Goal: Transaction & Acquisition: Download file/media

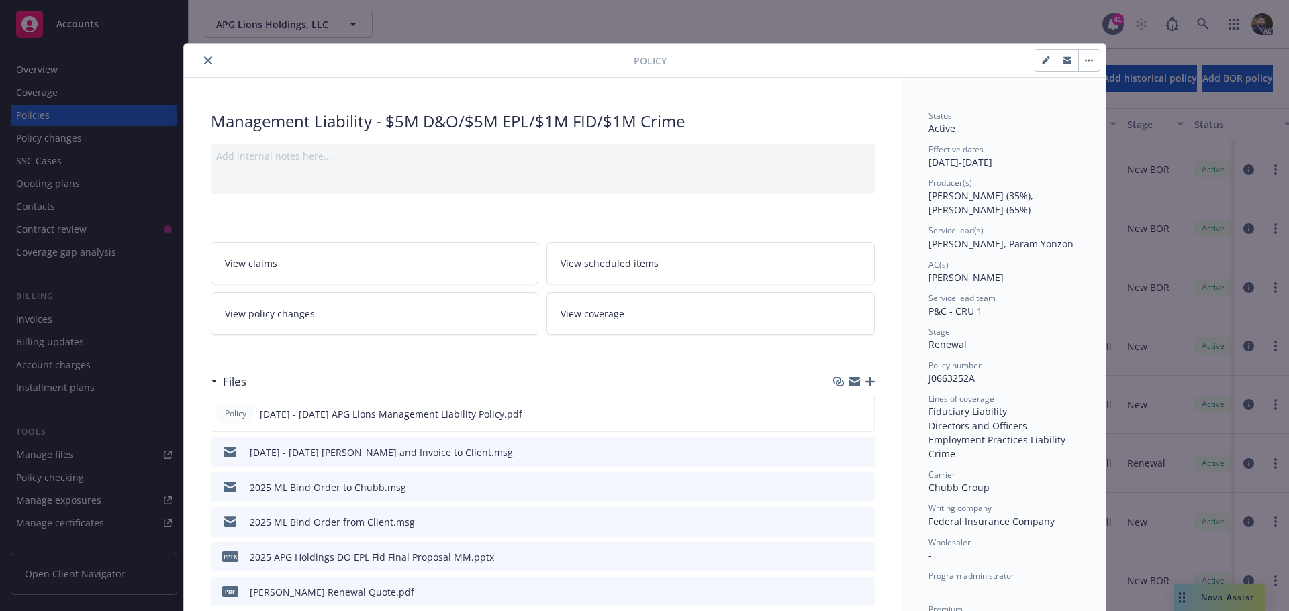
click at [204, 62] on icon "close" at bounding box center [208, 60] width 8 height 8
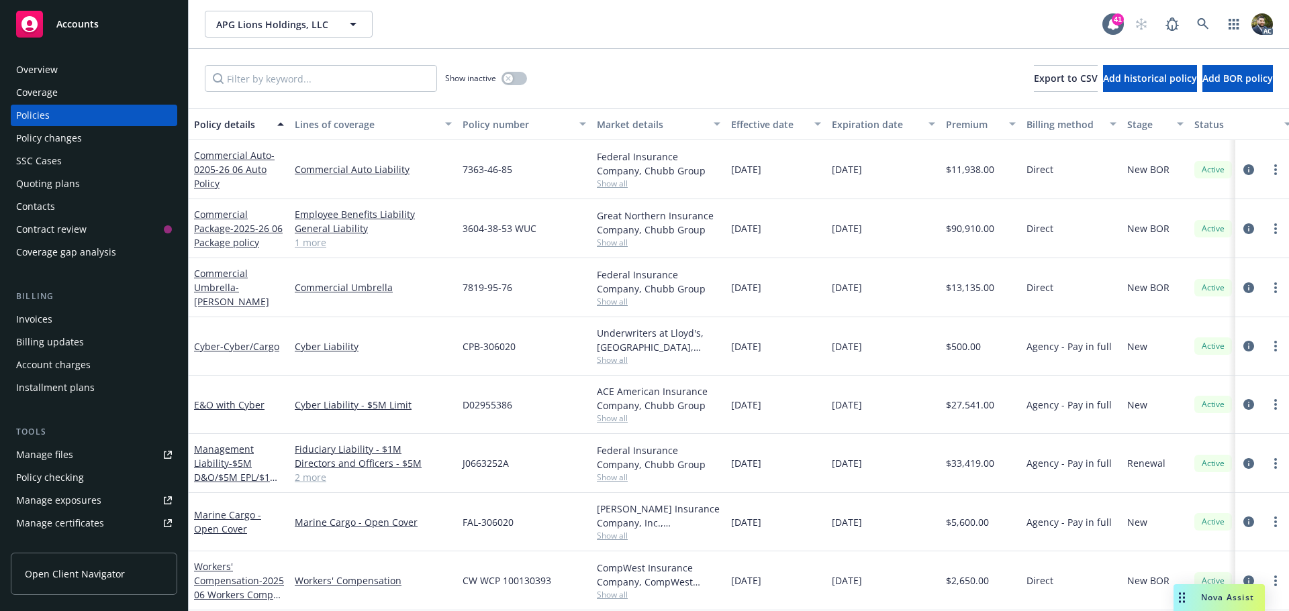
scroll to position [68, 0]
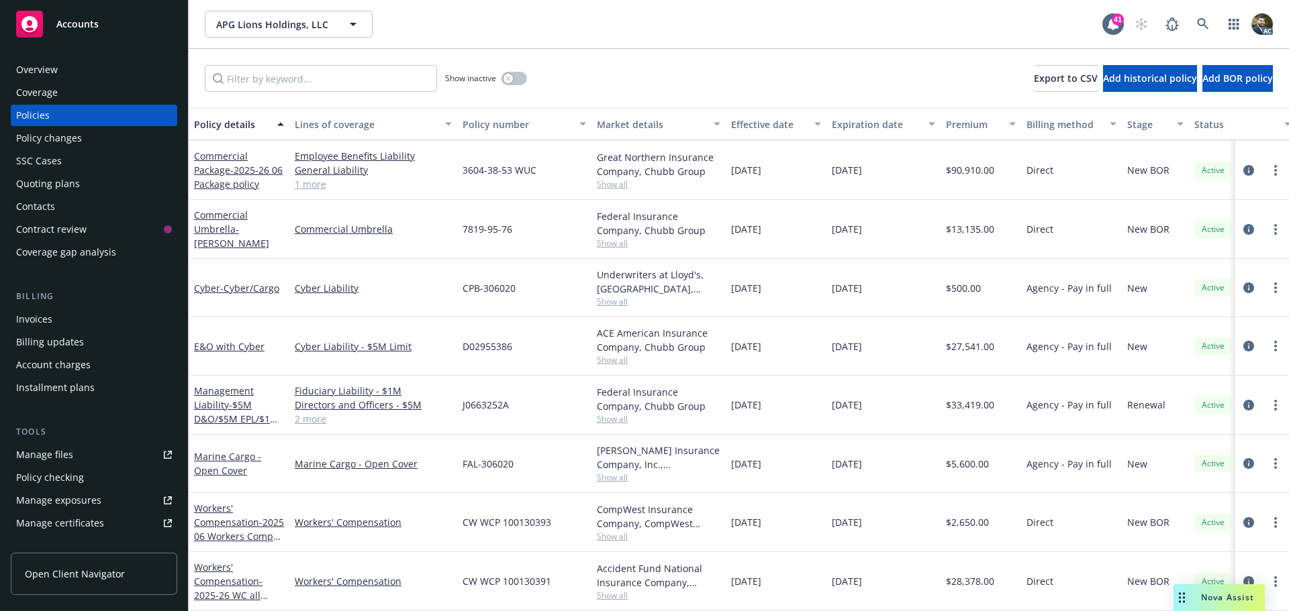
drag, startPoint x: 53, startPoint y: 75, endPoint x: 83, endPoint y: 86, distance: 32.1
click at [53, 75] on div "Overview" at bounding box center [37, 69] width 42 height 21
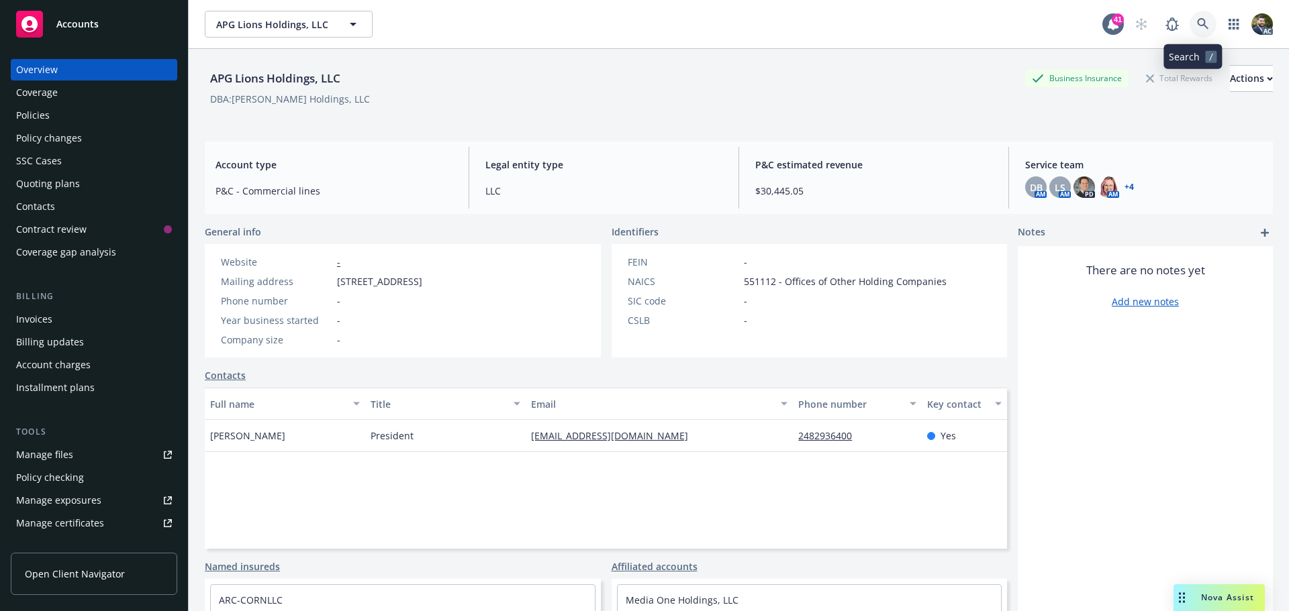
click at [1197, 23] on icon at bounding box center [1203, 24] width 12 height 12
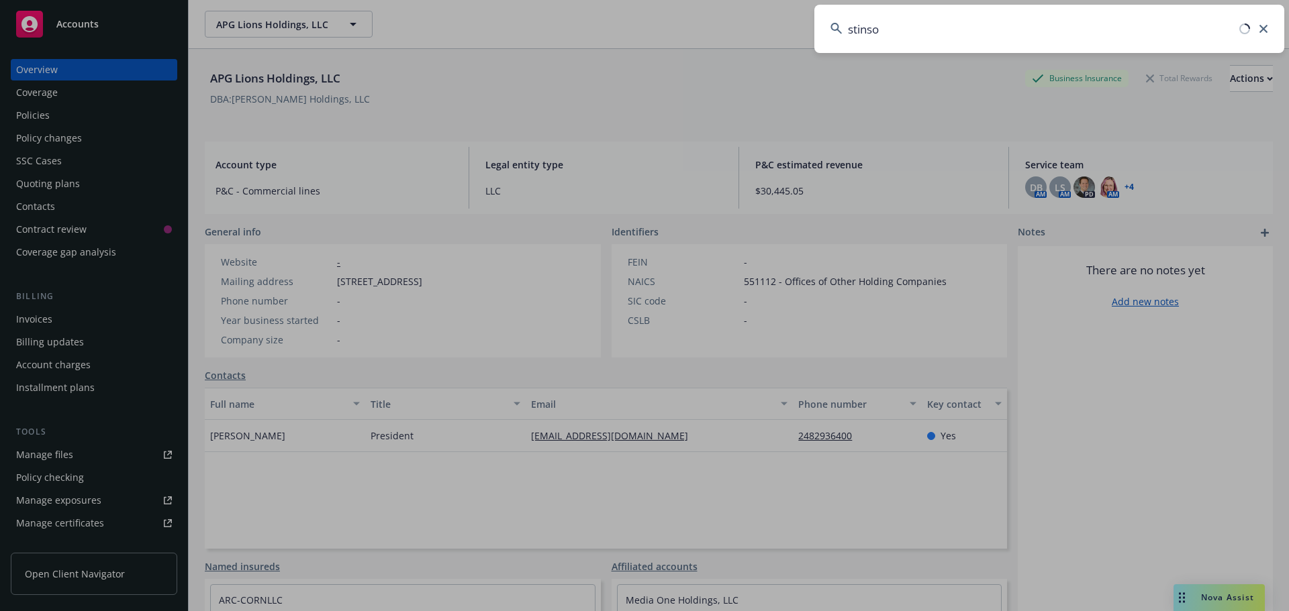
type input "[PERSON_NAME]"
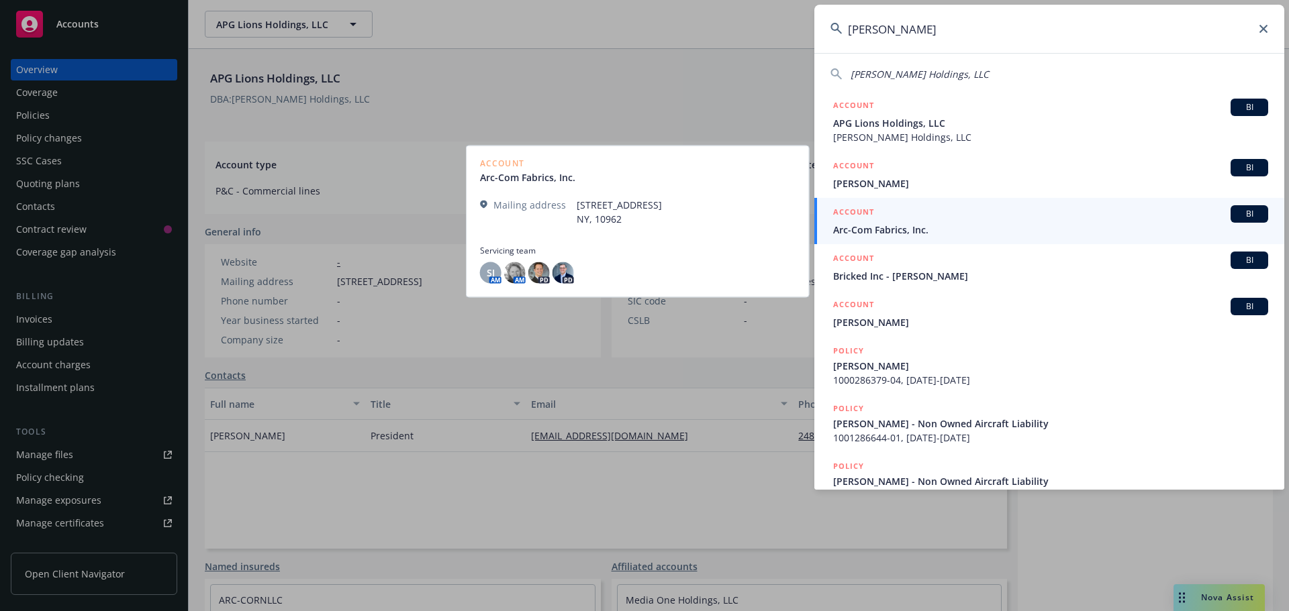
click at [981, 228] on span "Arc-Com Fabrics, Inc." at bounding box center [1050, 230] width 435 height 14
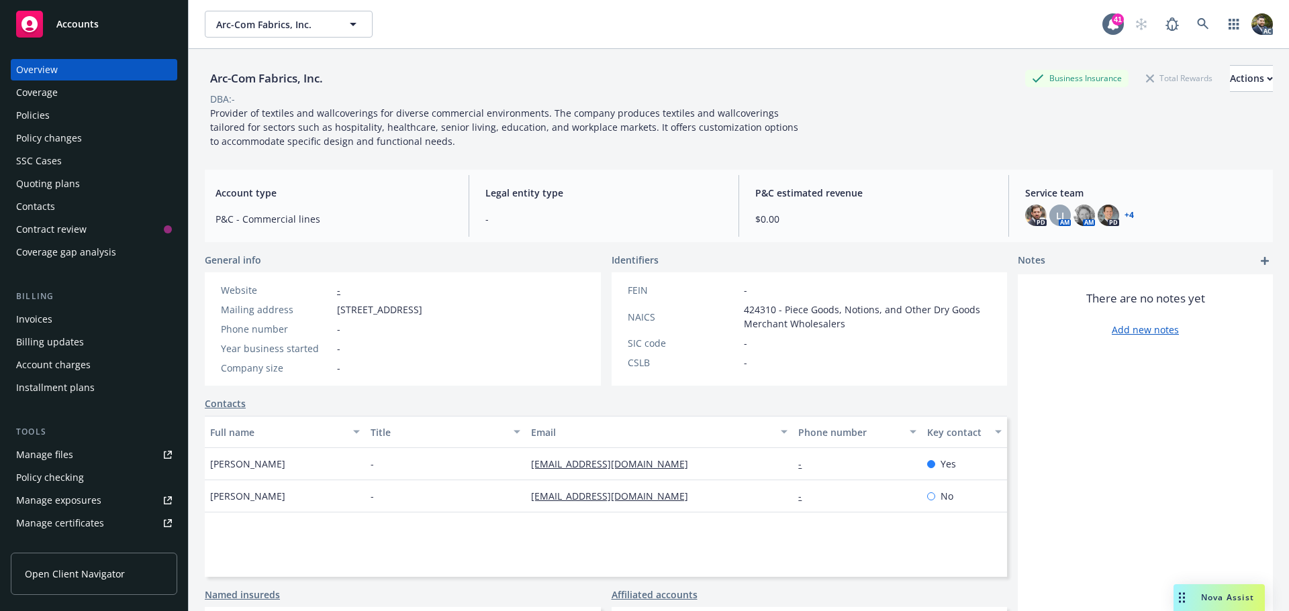
click at [62, 108] on div "Policies" at bounding box center [94, 115] width 156 height 21
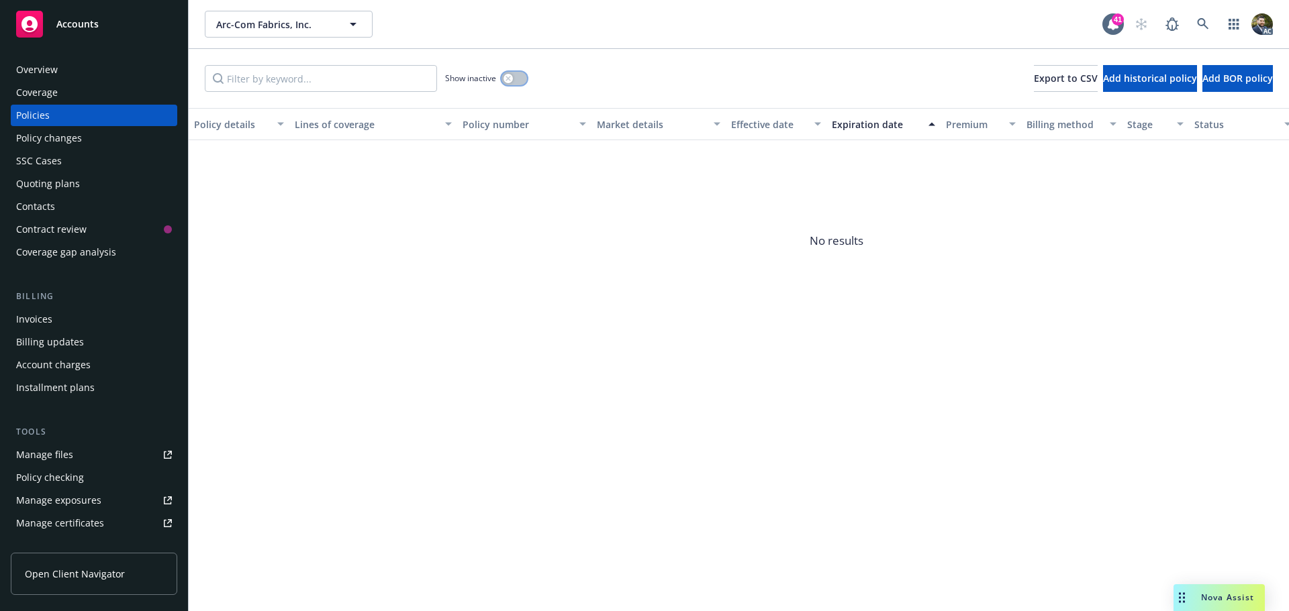
click at [519, 77] on button "button" at bounding box center [514, 78] width 26 height 13
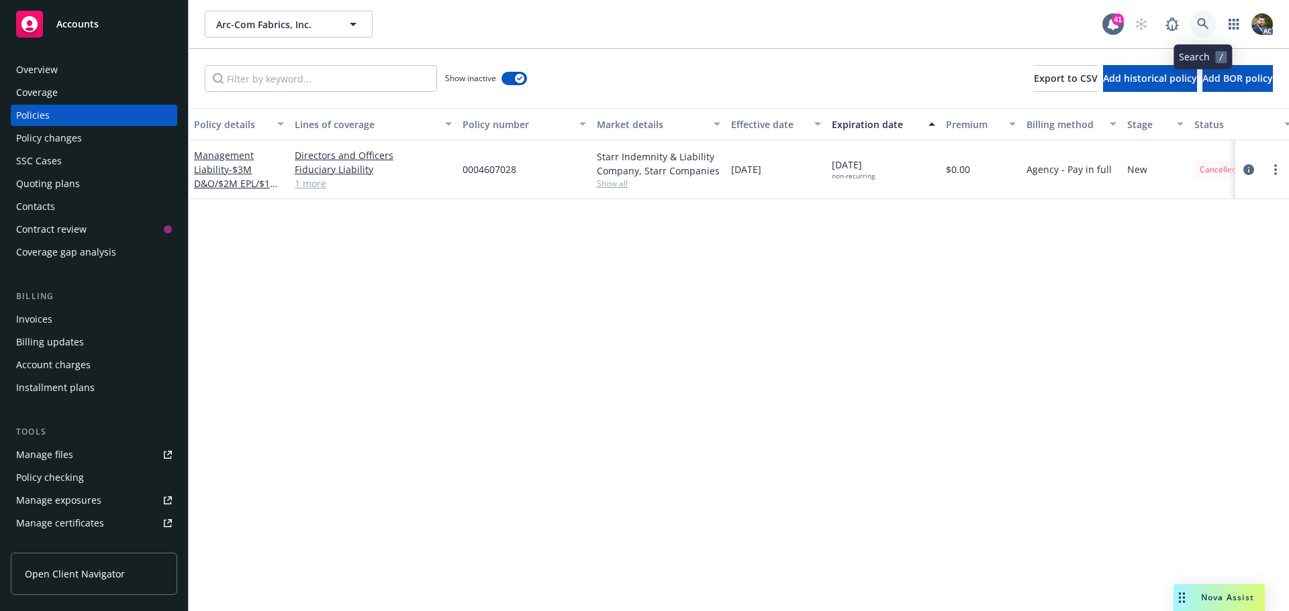
click at [1205, 20] on icon at bounding box center [1203, 24] width 12 height 12
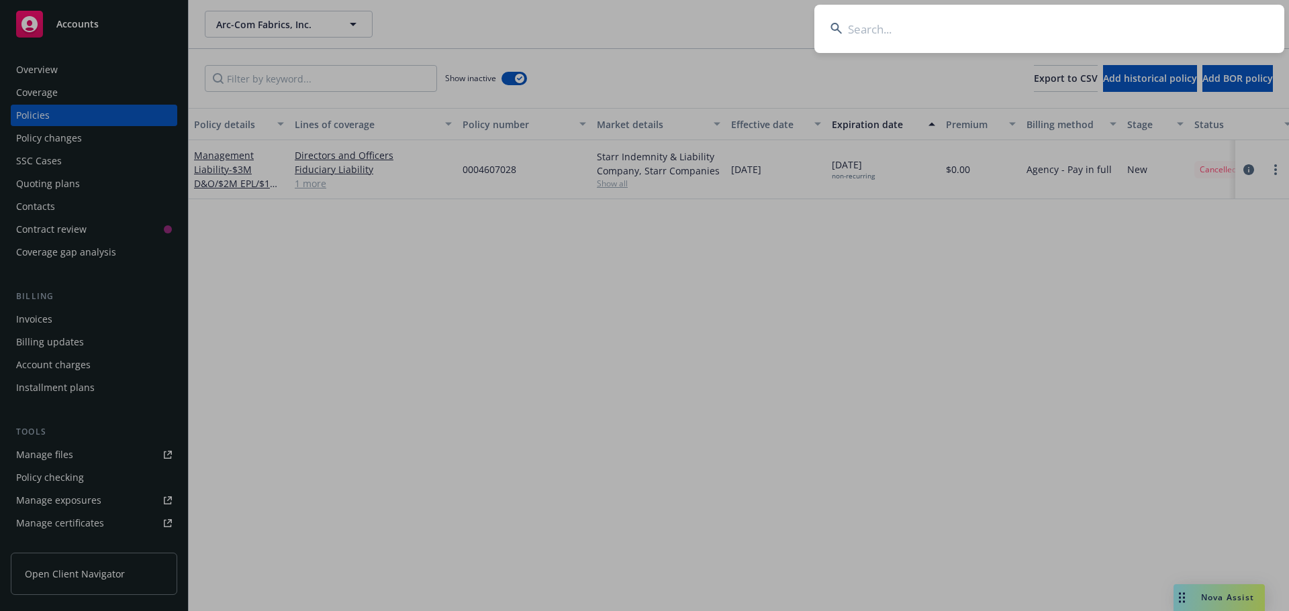
click at [968, 28] on input at bounding box center [1049, 29] width 470 height 48
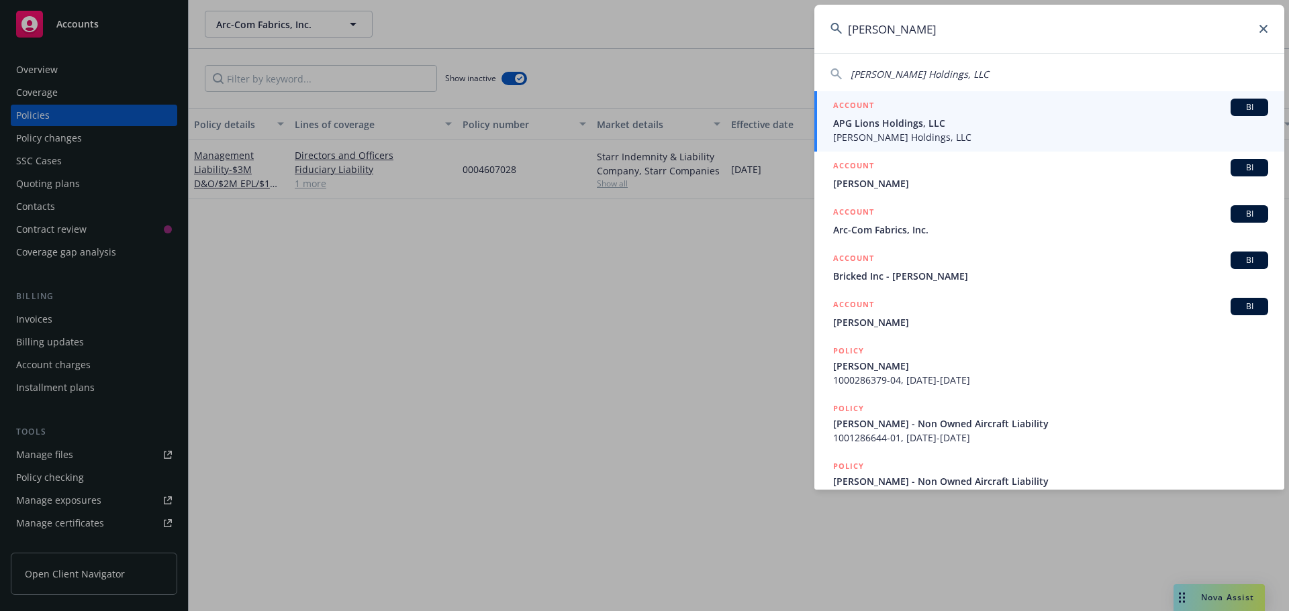
drag, startPoint x: 890, startPoint y: 36, endPoint x: 794, endPoint y: 23, distance: 96.8
click at [794, 23] on div "[PERSON_NAME] [PERSON_NAME] Holdings, LLC ACCOUNT BI APG Lions Holdings, LLC [P…" at bounding box center [644, 305] width 1289 height 611
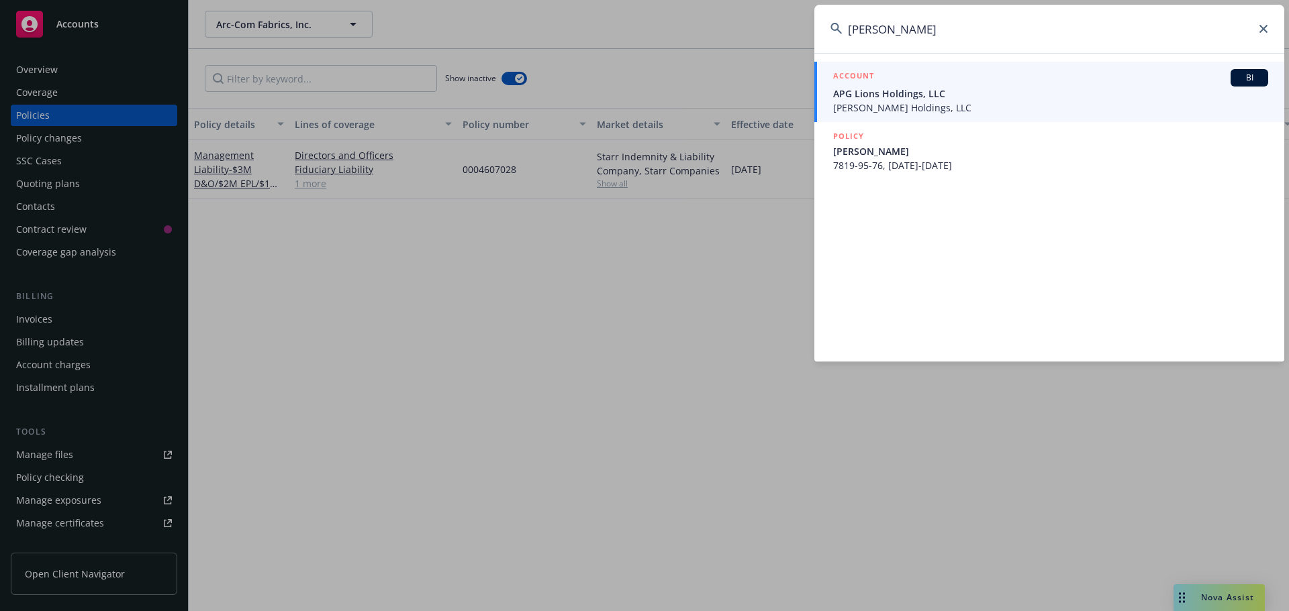
type input "[PERSON_NAME]"
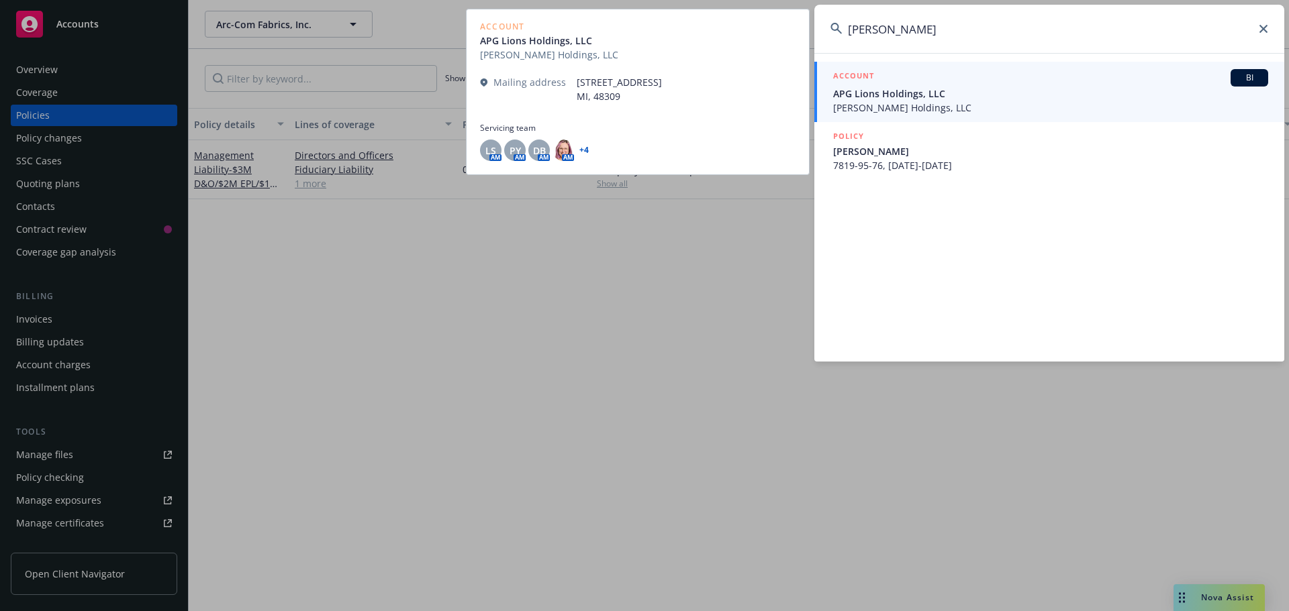
click at [895, 92] on span "APG Lions Holdings, LLC" at bounding box center [1050, 94] width 435 height 14
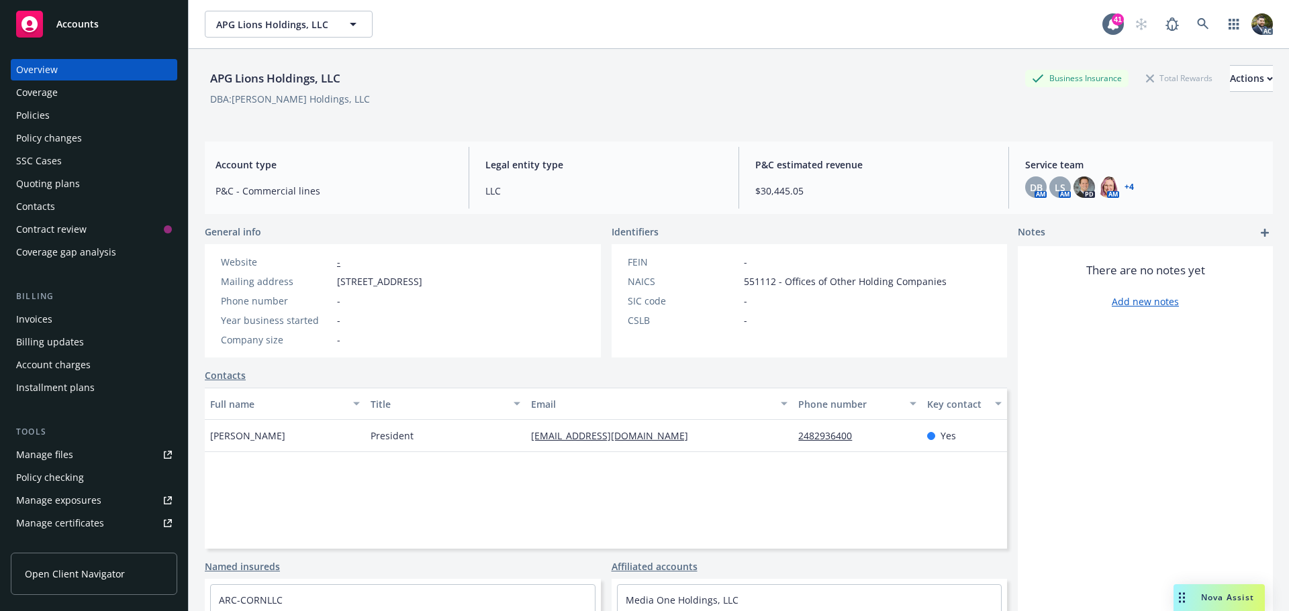
click at [93, 119] on div "Policies" at bounding box center [94, 115] width 156 height 21
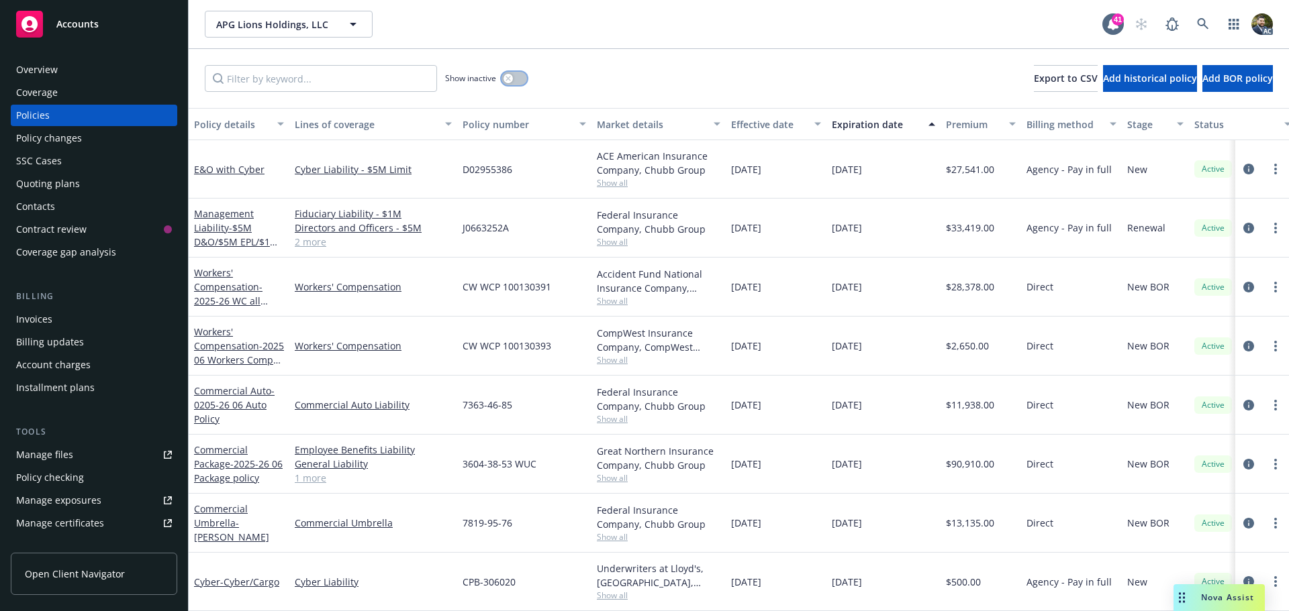
click at [509, 78] on icon "button" at bounding box center [507, 78] width 5 height 5
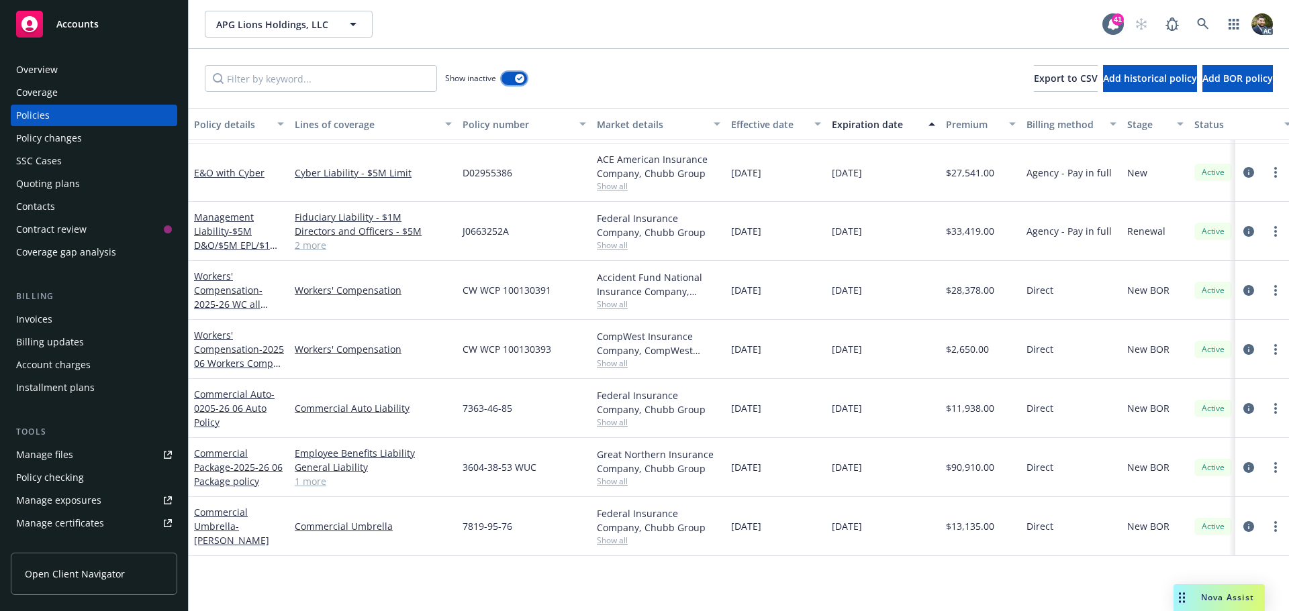
scroll to position [15, 0]
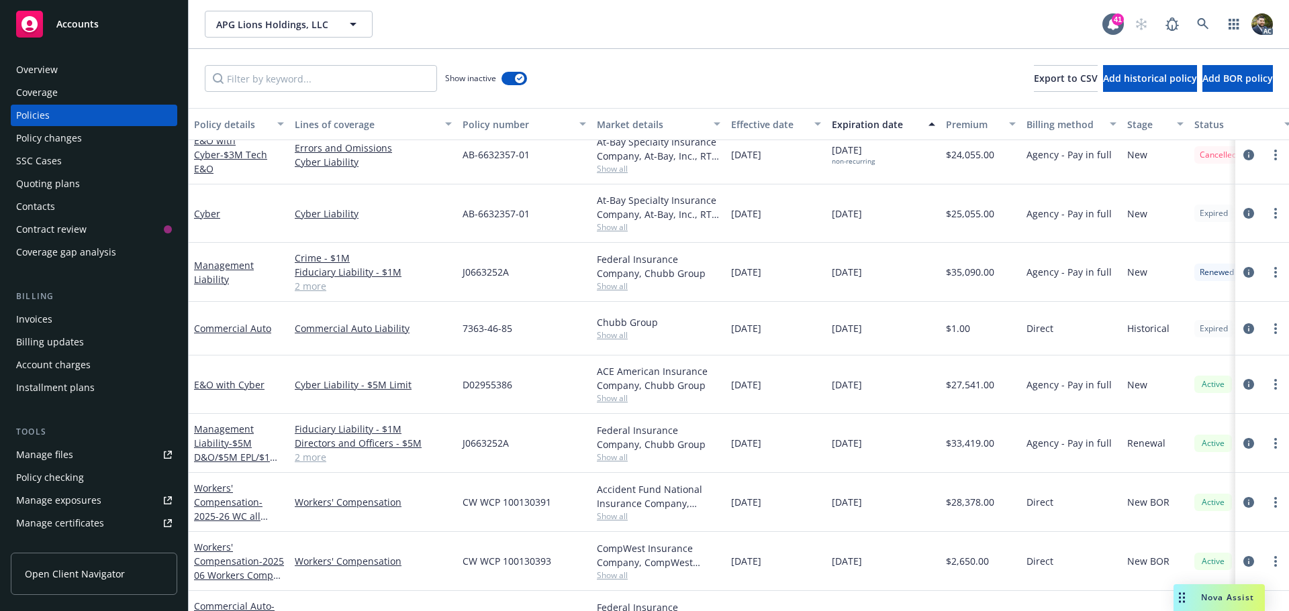
click at [238, 125] on div "Policy details" at bounding box center [231, 124] width 75 height 14
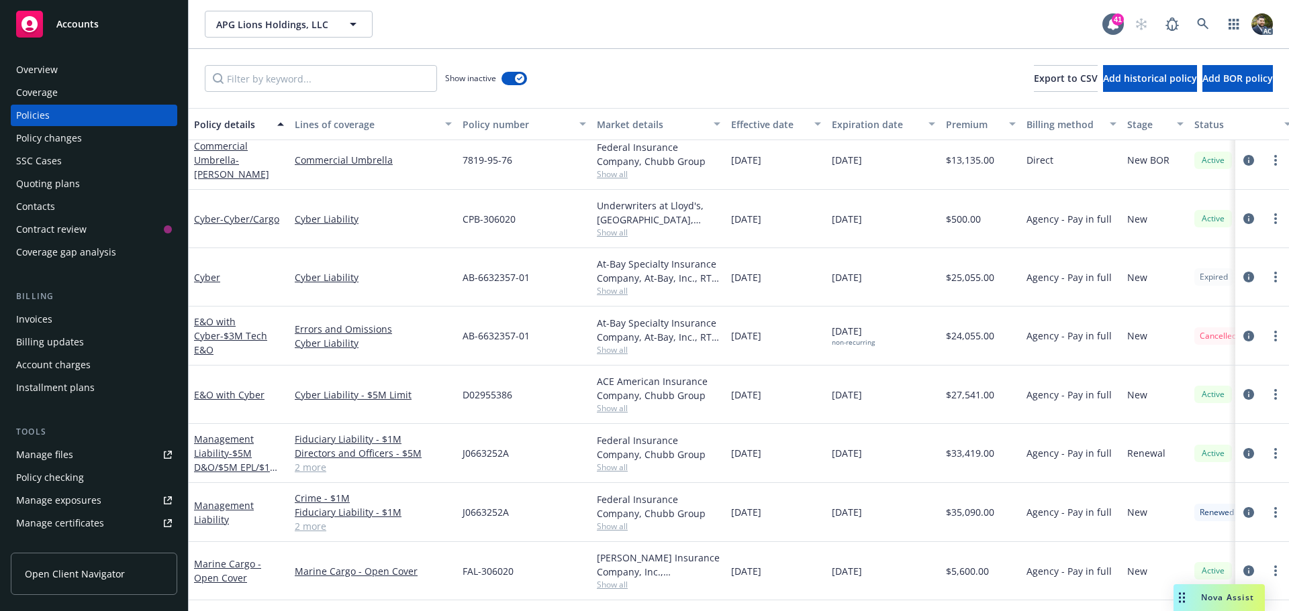
scroll to position [0, 0]
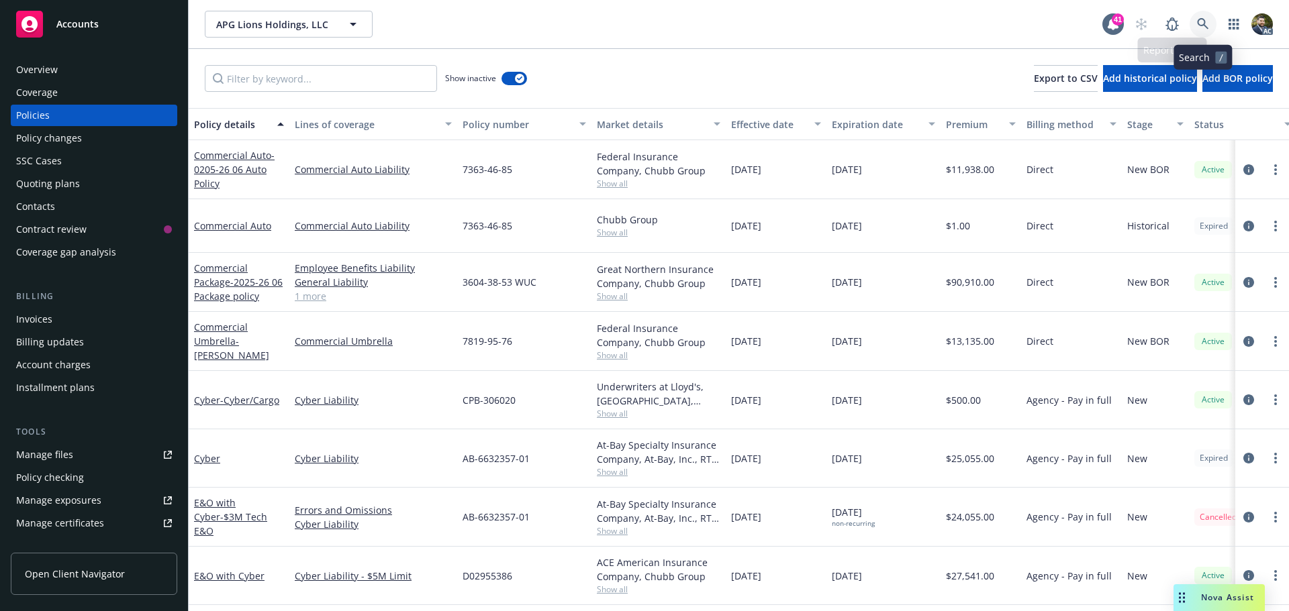
click at [1204, 22] on icon at bounding box center [1202, 23] width 11 height 11
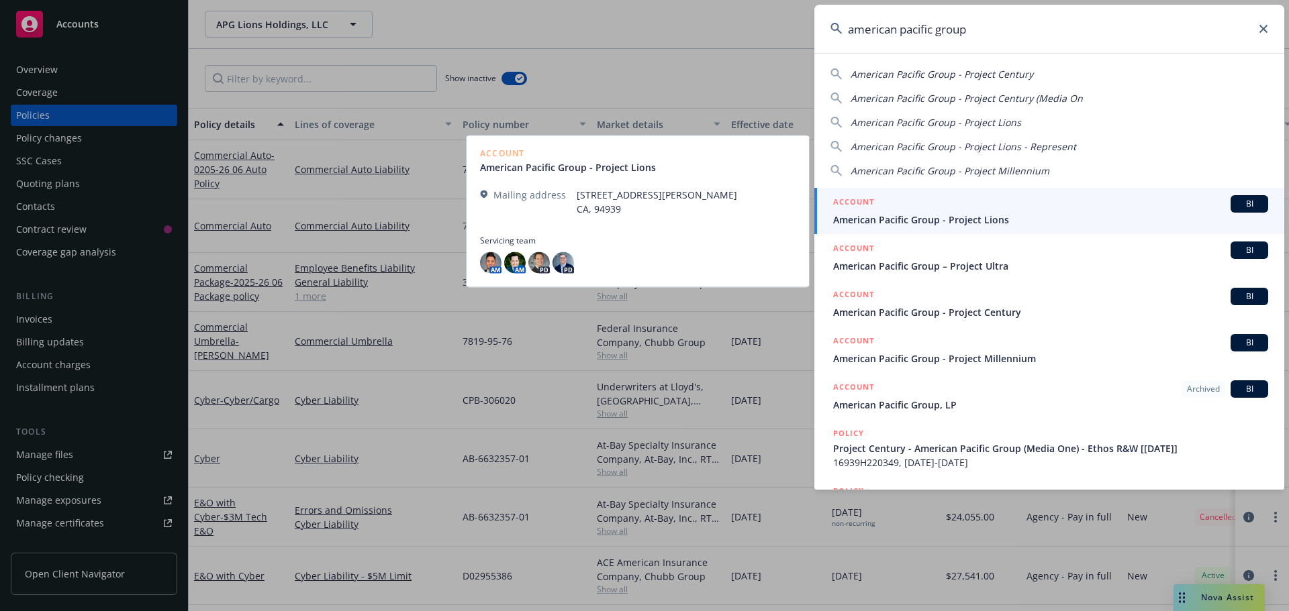
type input "american pacific group"
click at [975, 212] on div "ACCOUNT BI" at bounding box center [1050, 203] width 435 height 17
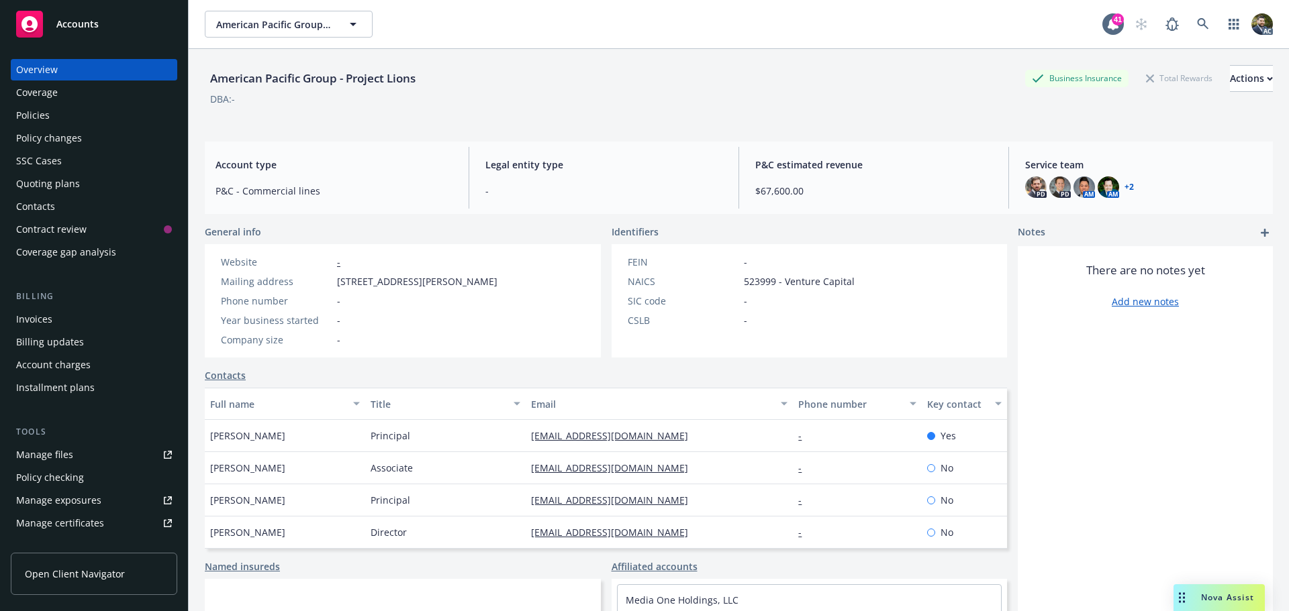
click at [84, 118] on div "Policies" at bounding box center [94, 115] width 156 height 21
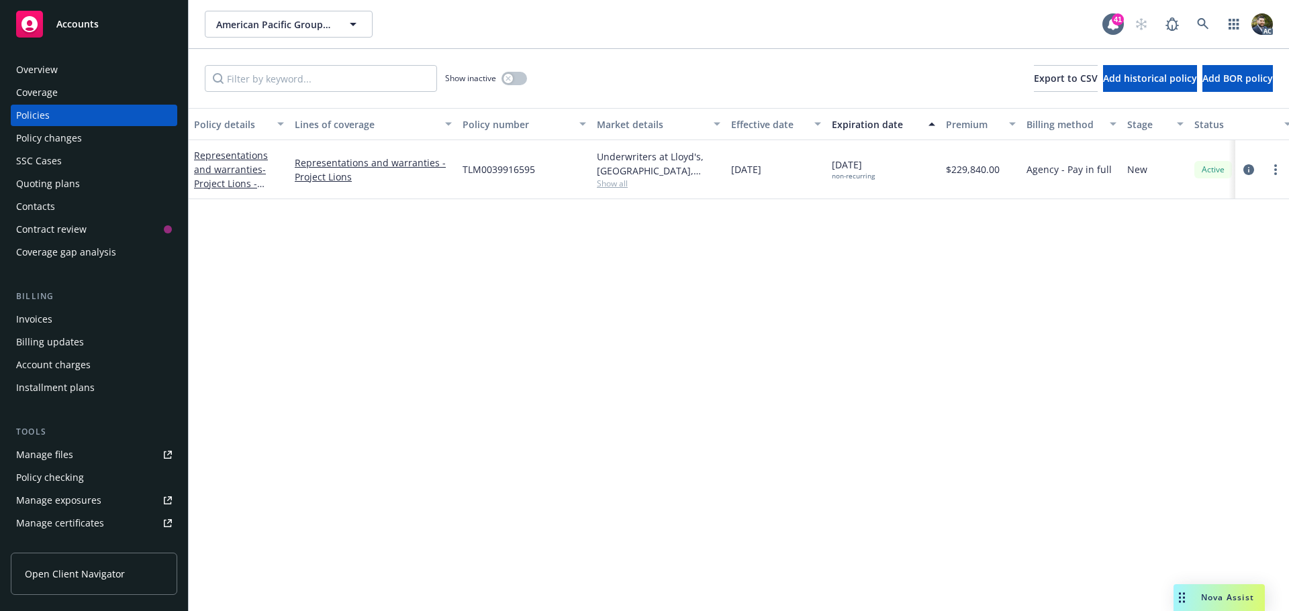
click at [621, 183] on span "Show all" at bounding box center [658, 183] width 123 height 11
click at [1199, 23] on icon at bounding box center [1203, 24] width 12 height 12
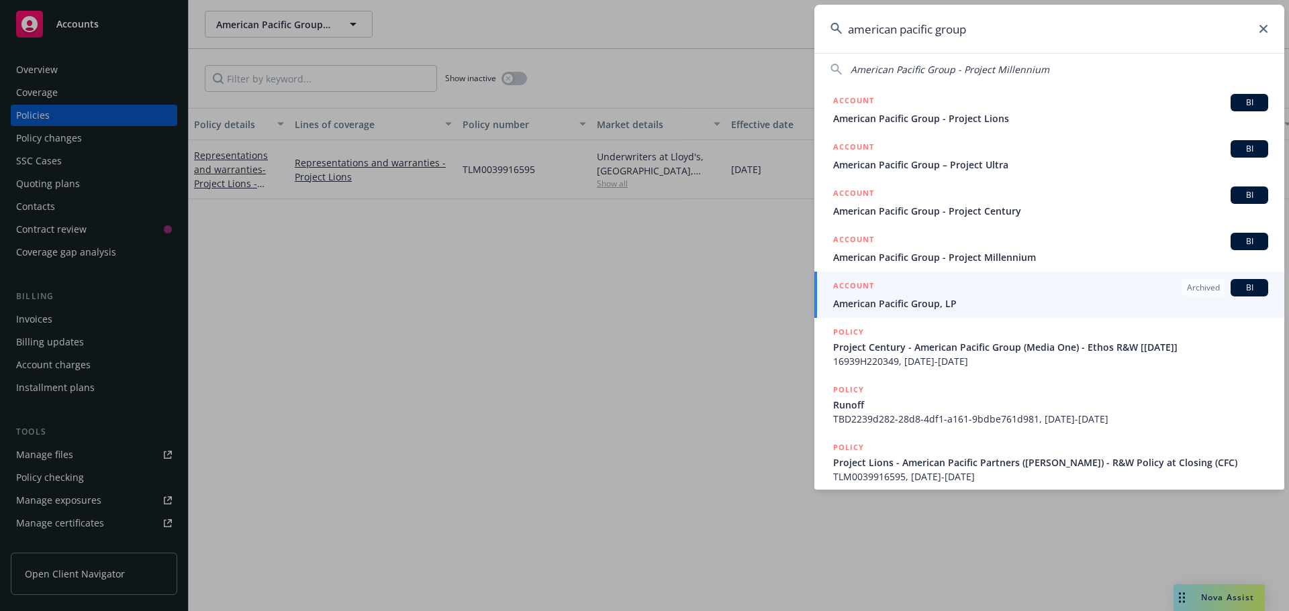
scroll to position [111, 0]
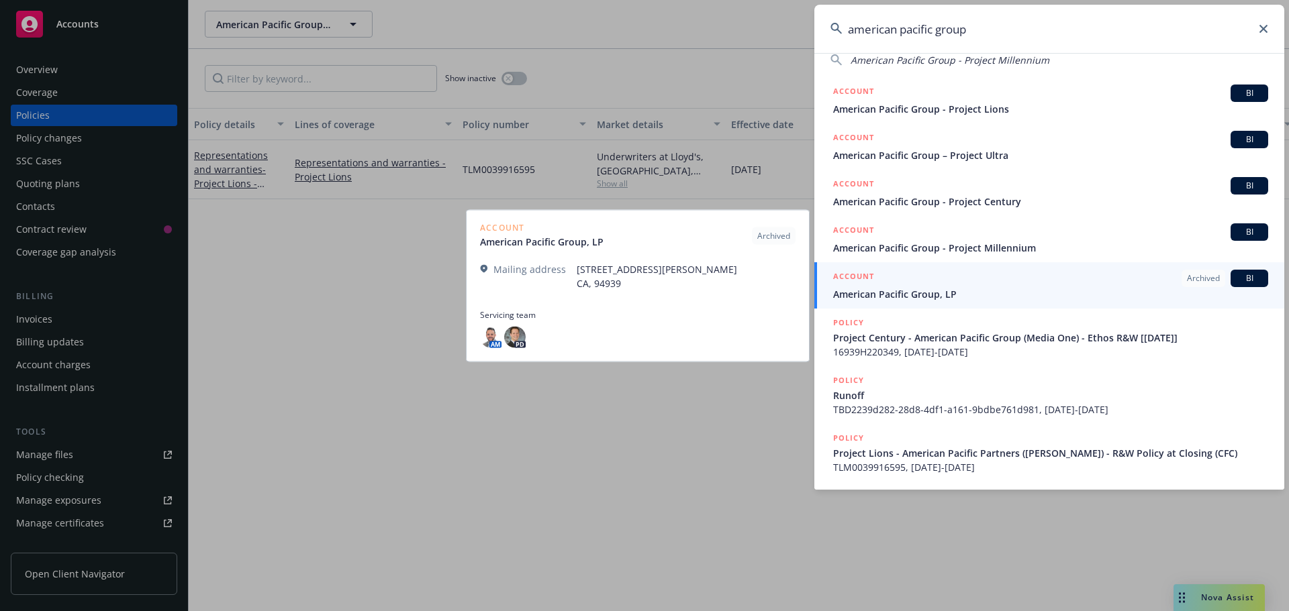
type input "american pacific group"
click at [927, 293] on span "American Pacific Group, LP" at bounding box center [1050, 294] width 435 height 14
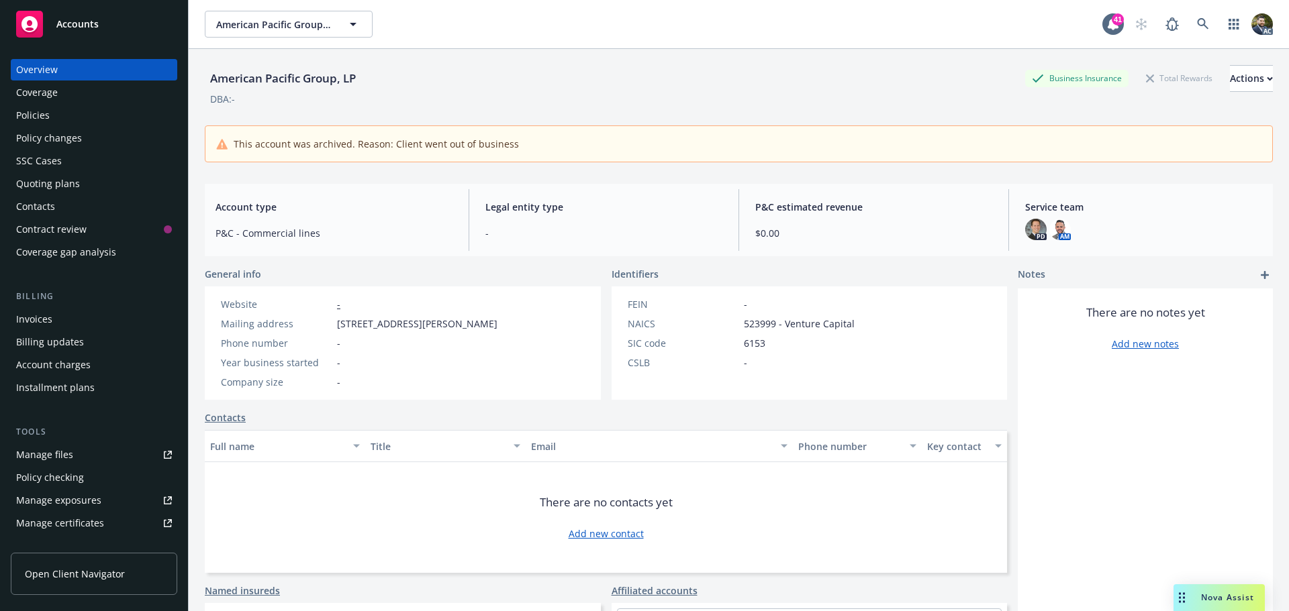
click at [101, 113] on div "Policies" at bounding box center [94, 115] width 156 height 21
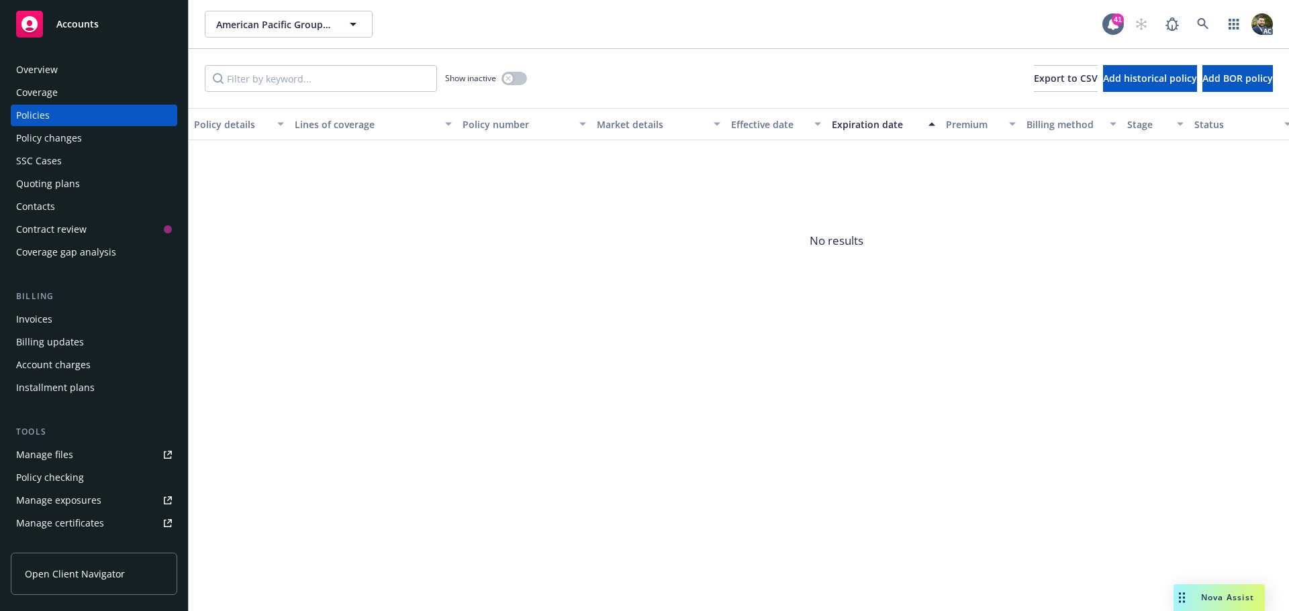
click at [69, 71] on div "Overview" at bounding box center [94, 69] width 156 height 21
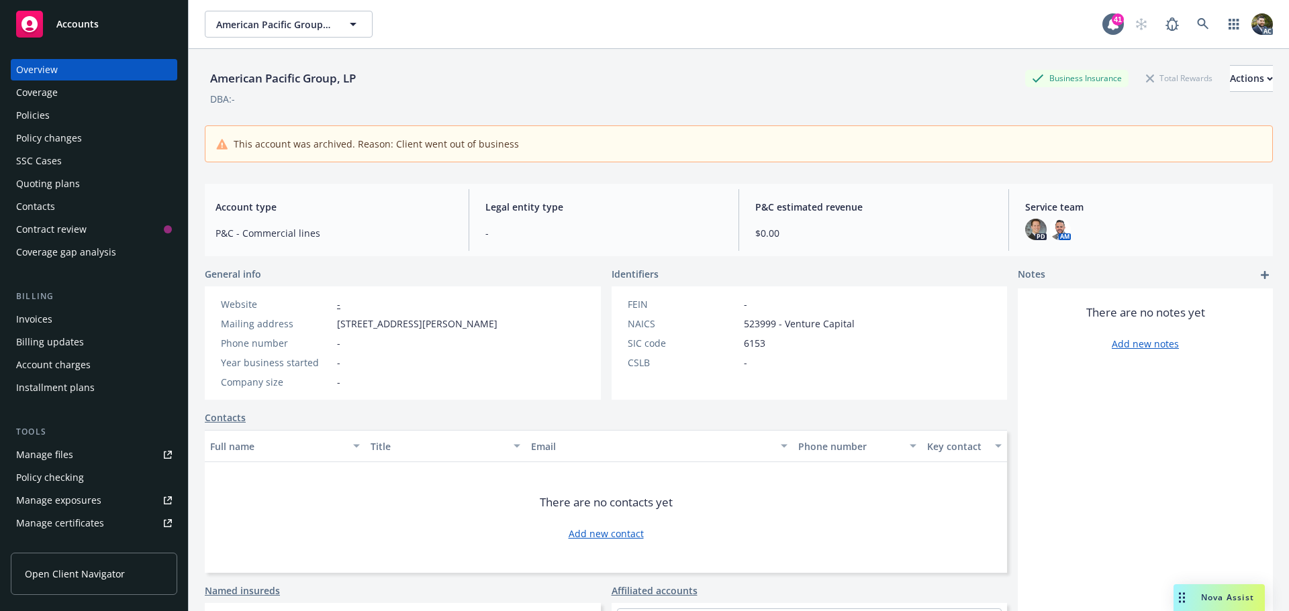
drag, startPoint x: 68, startPoint y: 113, endPoint x: 98, endPoint y: 117, distance: 30.5
click at [68, 113] on div "Policies" at bounding box center [94, 115] width 156 height 21
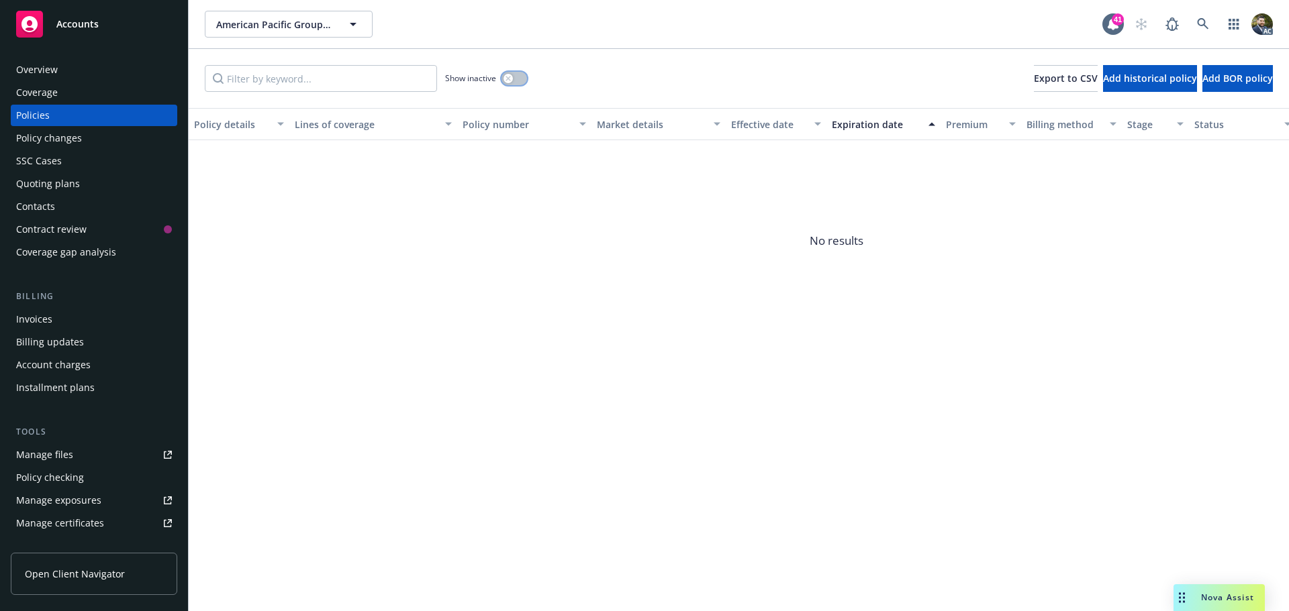
click at [516, 79] on button "button" at bounding box center [514, 78] width 26 height 13
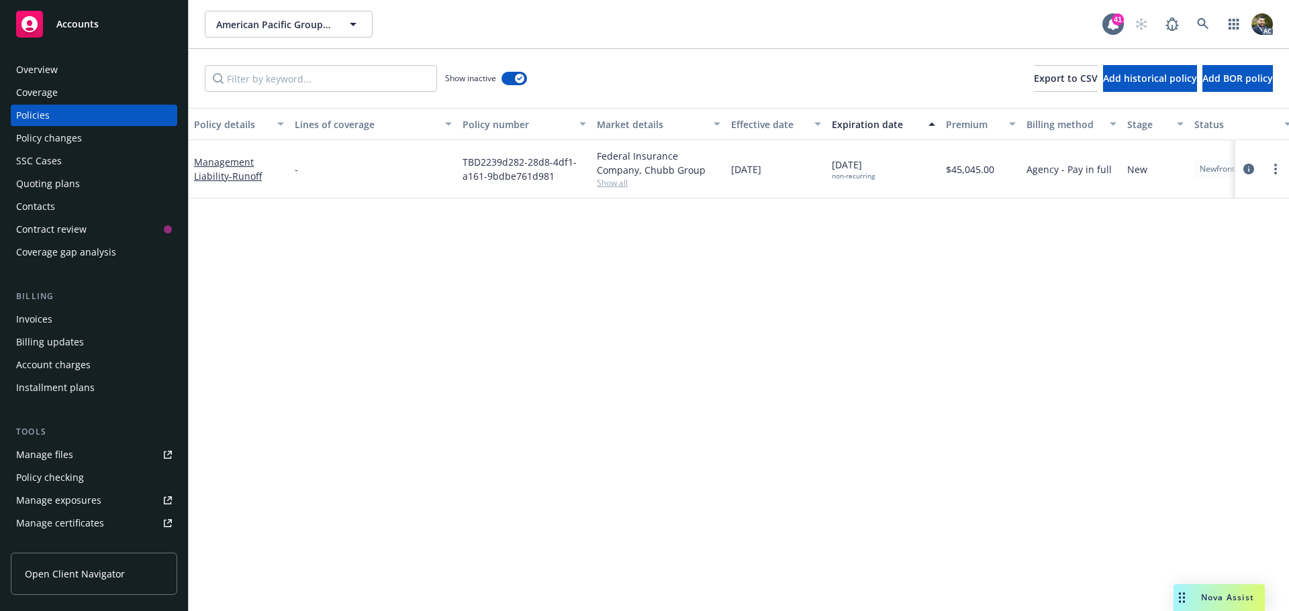
click at [81, 80] on div "Overview" at bounding box center [94, 69] width 156 height 21
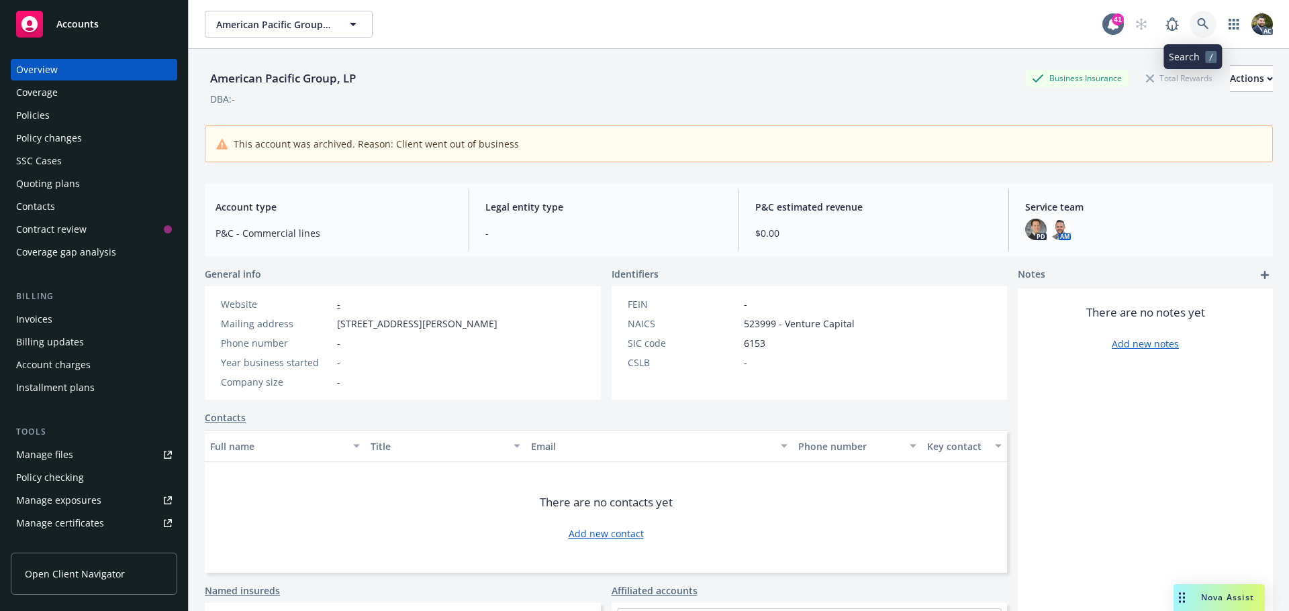
click at [1197, 25] on icon at bounding box center [1202, 23] width 11 height 11
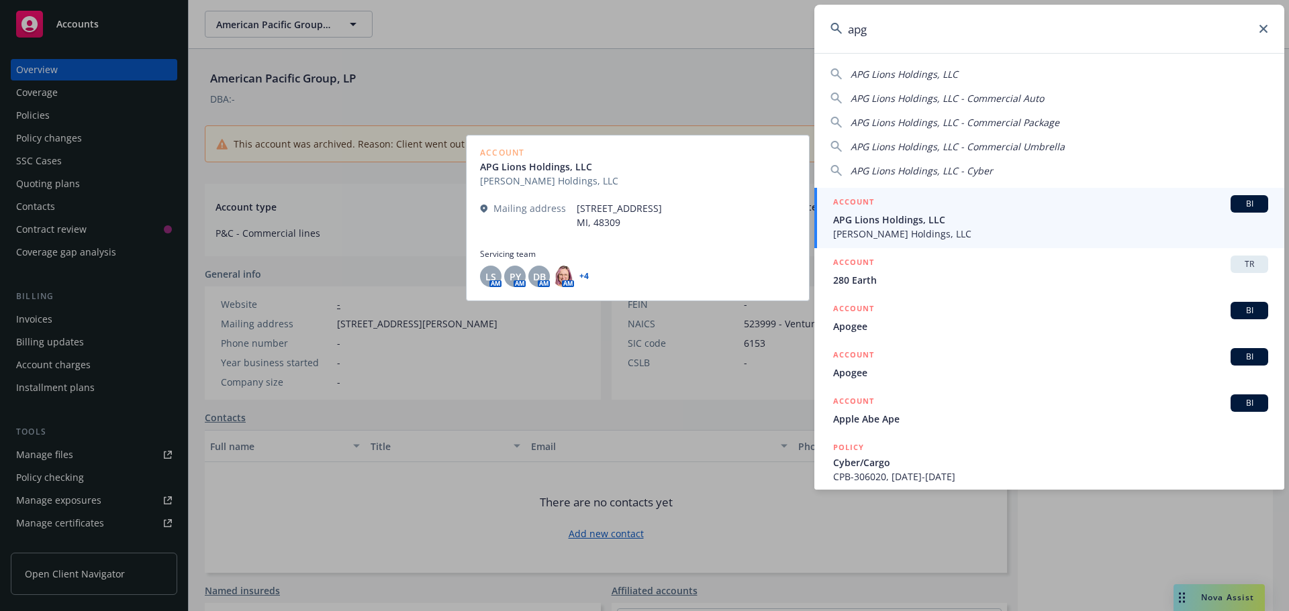
type input "apg"
click at [1011, 211] on div "ACCOUNT BI" at bounding box center [1050, 203] width 435 height 17
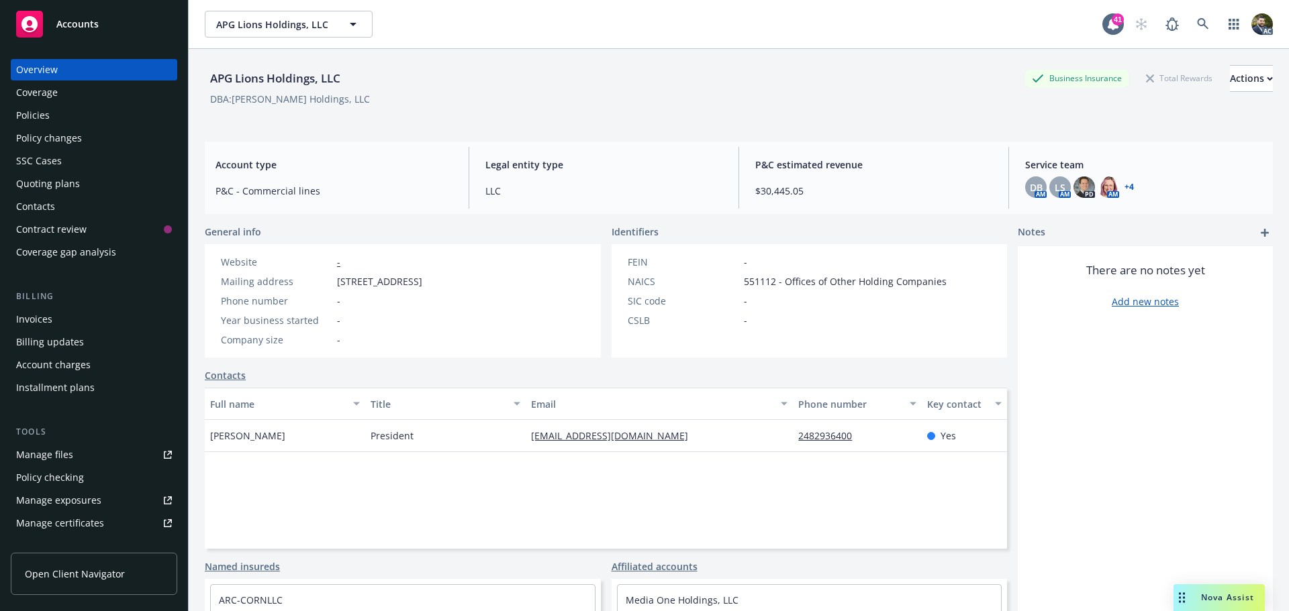
click at [1124, 188] on link "+ 4" at bounding box center [1128, 187] width 9 height 8
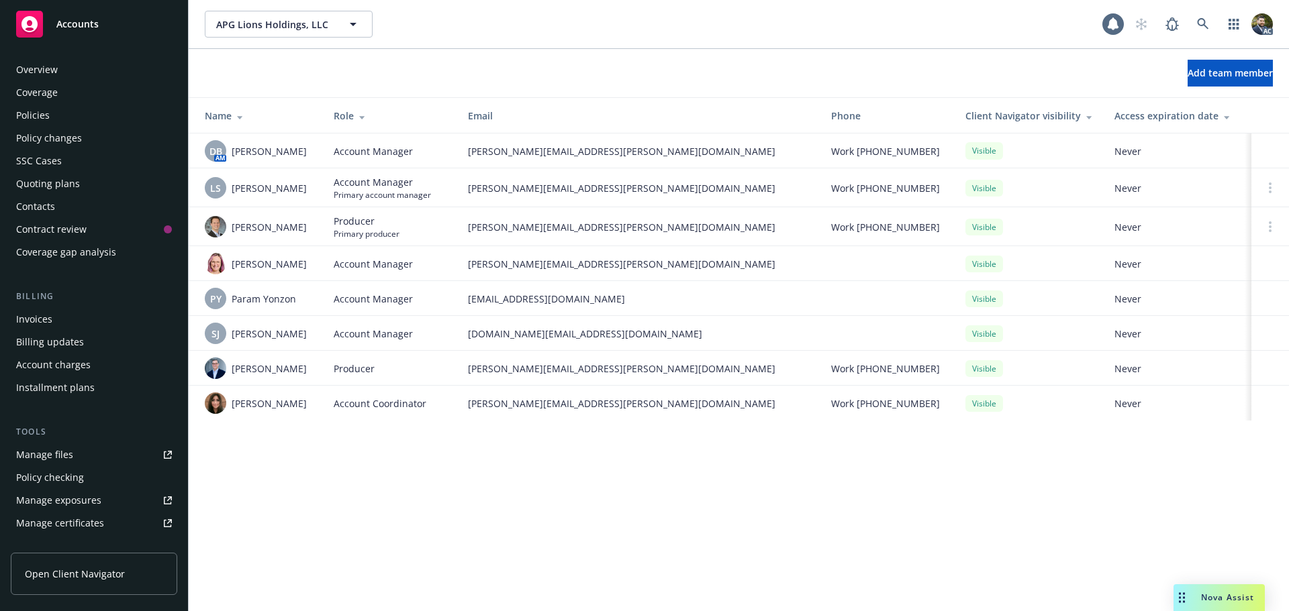
scroll to position [286, 0]
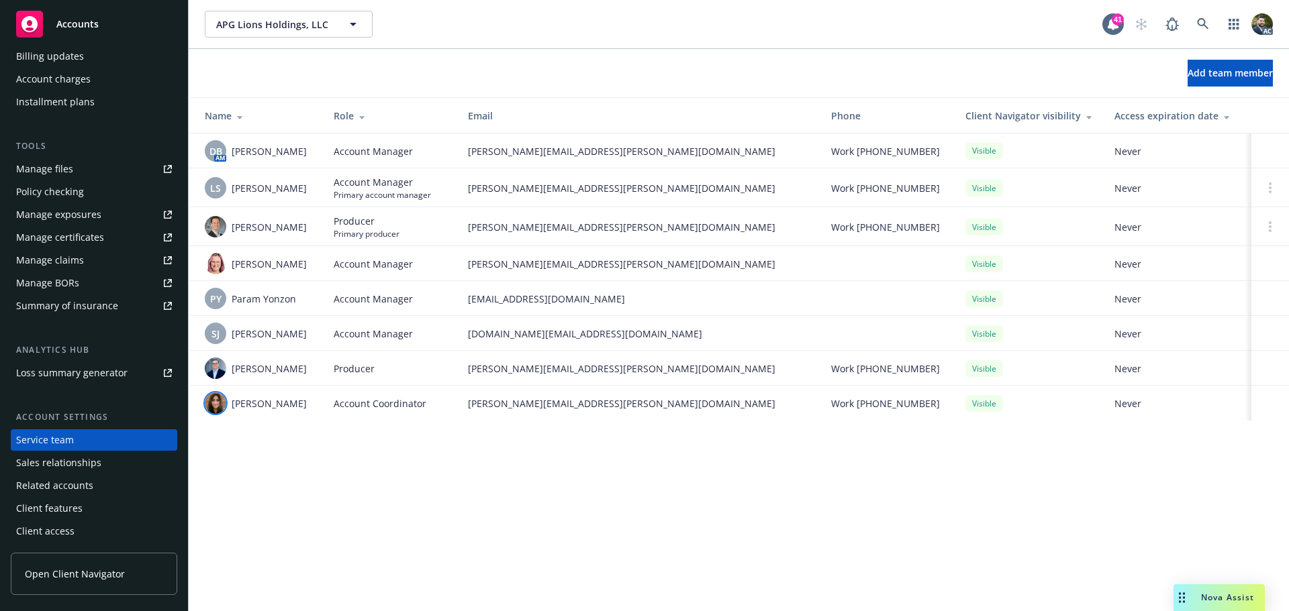
click at [215, 401] on img at bounding box center [215, 403] width 21 height 21
click at [286, 437] on div "Add team member Name Role Email Phone Client Navigator visibility Access expira…" at bounding box center [739, 243] width 1100 height 388
click at [215, 303] on span "PY" at bounding box center [215, 299] width 11 height 14
click at [324, 334] on td "Account Manager" at bounding box center [390, 333] width 134 height 35
click at [223, 336] on div "SJ" at bounding box center [215, 333] width 21 height 21
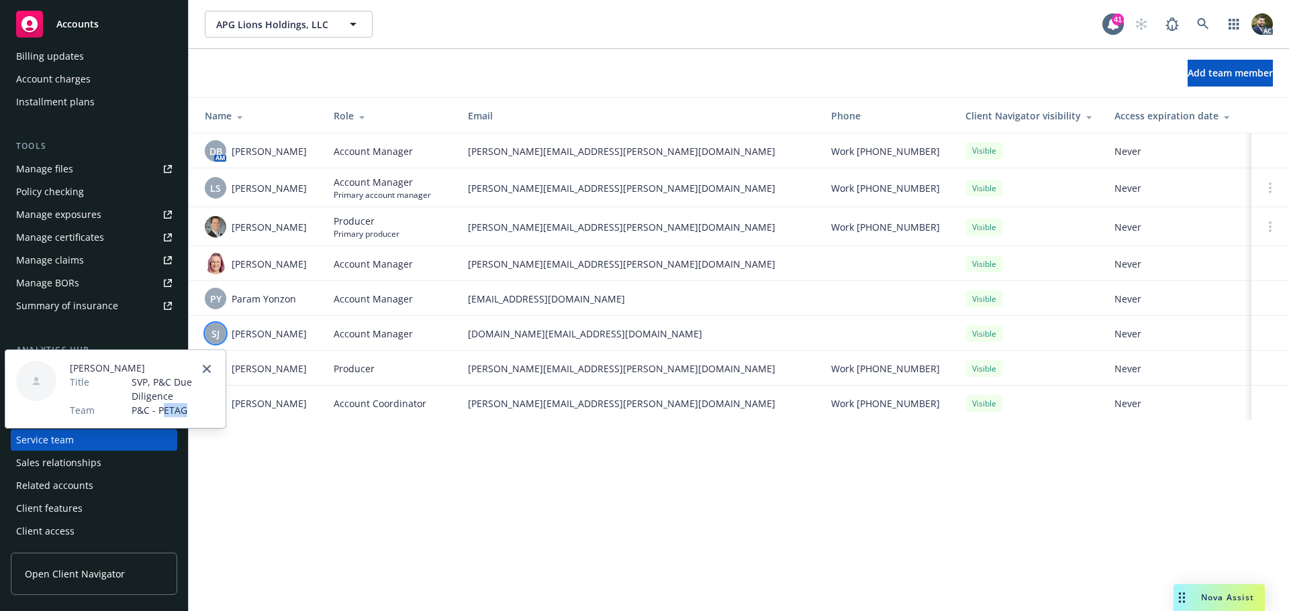
drag, startPoint x: 187, startPoint y: 410, endPoint x: 161, endPoint y: 411, distance: 26.2
click at [161, 411] on span "P&C - PETAG" at bounding box center [173, 410] width 83 height 14
click at [160, 411] on span "P&C - PETAG" at bounding box center [173, 410] width 83 height 14
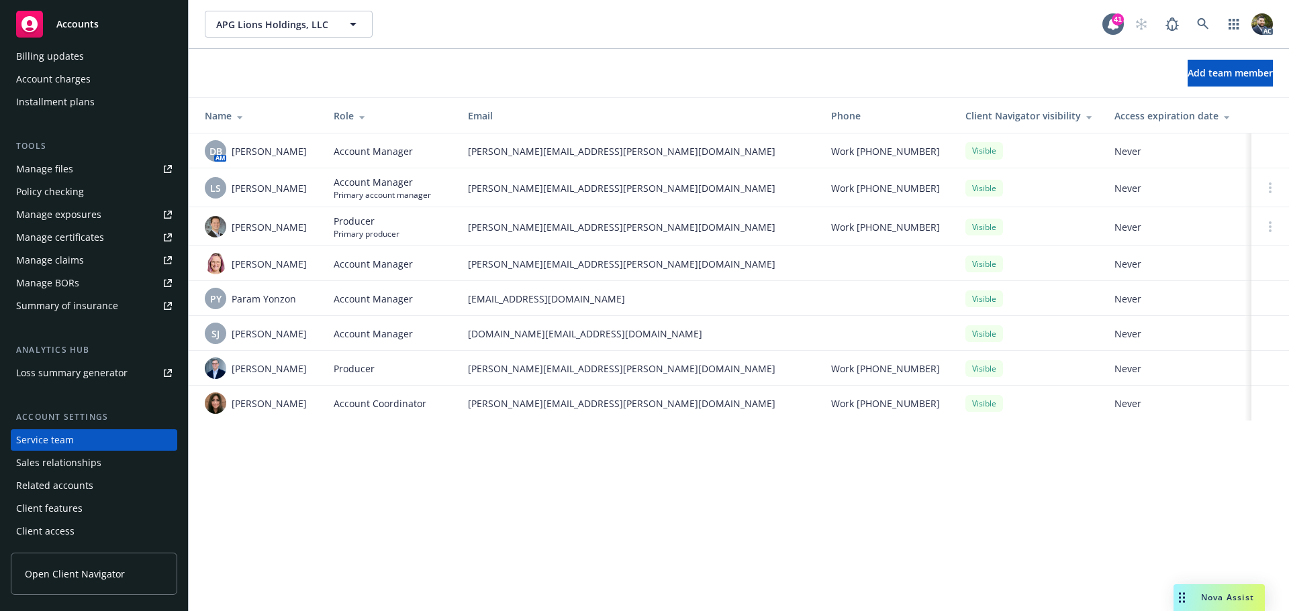
click at [351, 449] on div "APG Lions Holdings, LLC APG Lions Holdings, LLC 41 AC Add team member Name Role…" at bounding box center [739, 305] width 1100 height 611
click at [211, 295] on span "PY" at bounding box center [215, 299] width 11 height 14
click at [222, 228] on img at bounding box center [215, 226] width 21 height 21
click at [339, 423] on div "Add team member Name Role Email Phone Client Navigator visibility Access expira…" at bounding box center [739, 243] width 1100 height 388
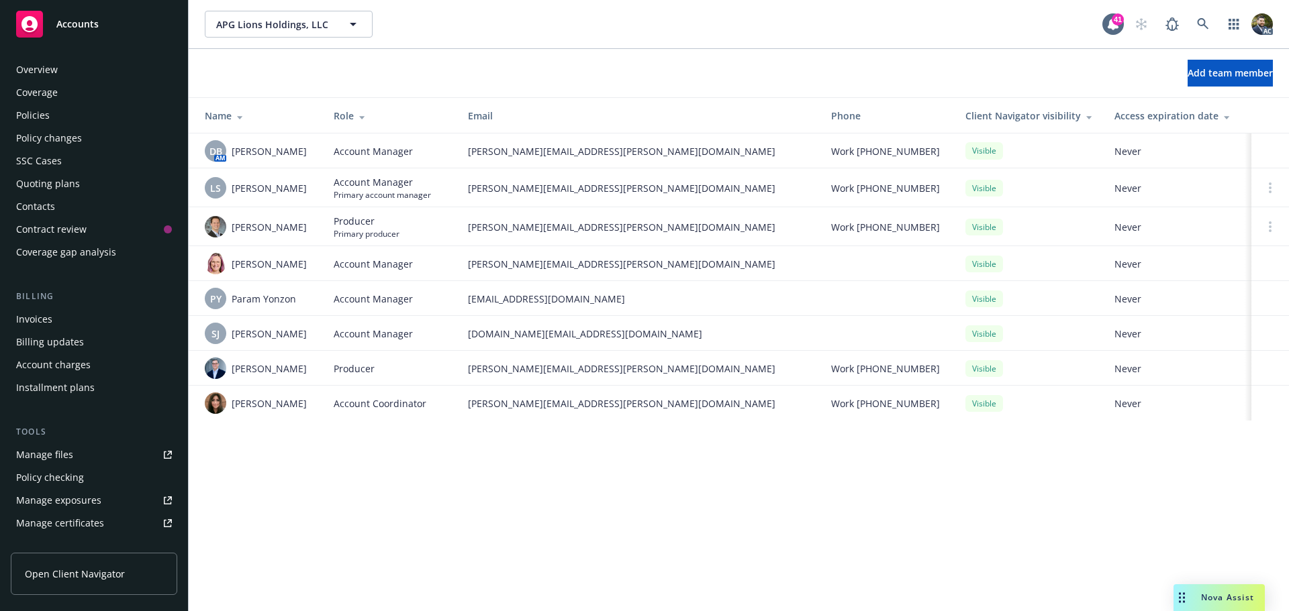
click at [73, 114] on div "Policies" at bounding box center [94, 115] width 156 height 21
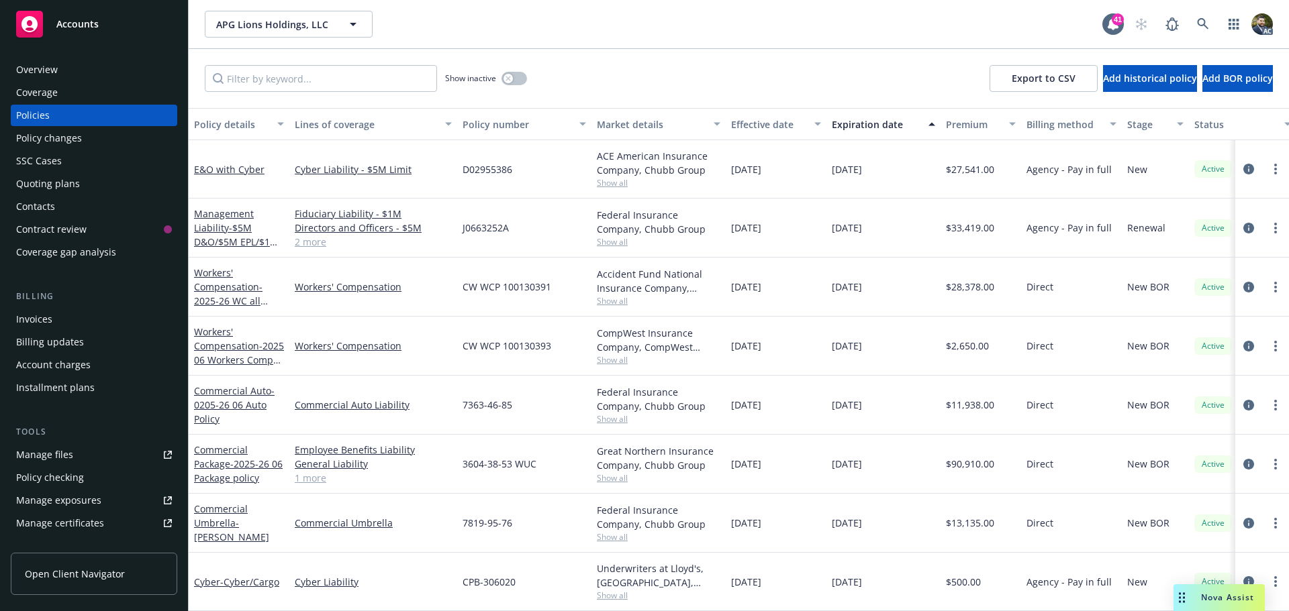
click at [232, 122] on div "Policy details" at bounding box center [231, 124] width 75 height 14
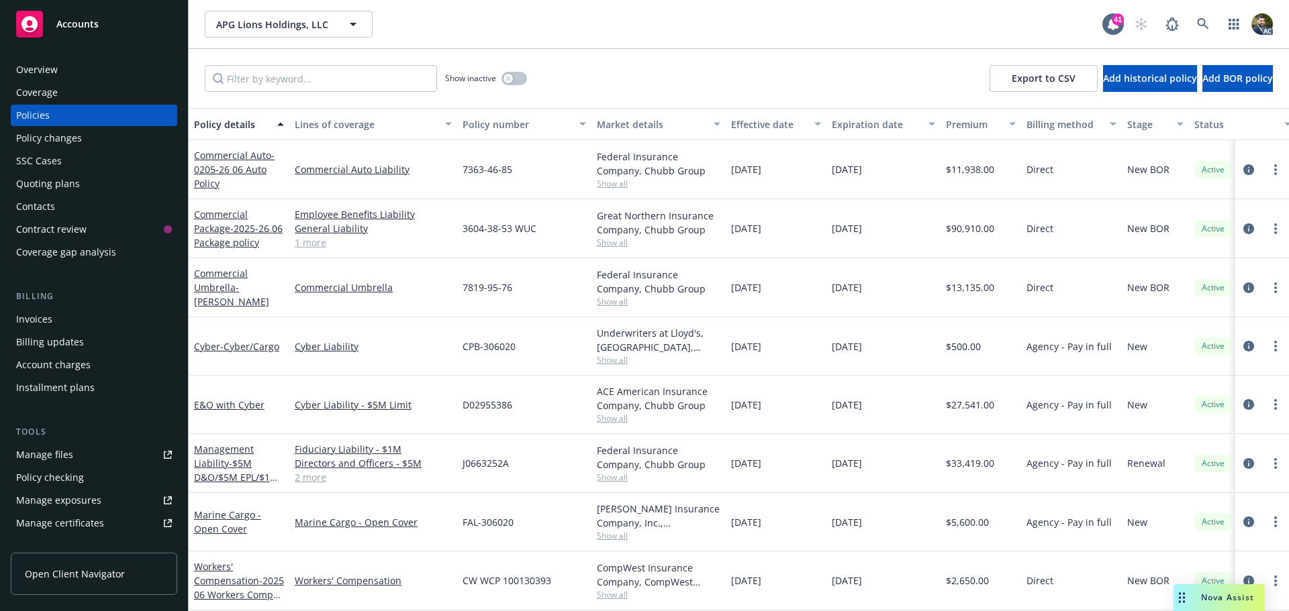
scroll to position [67, 0]
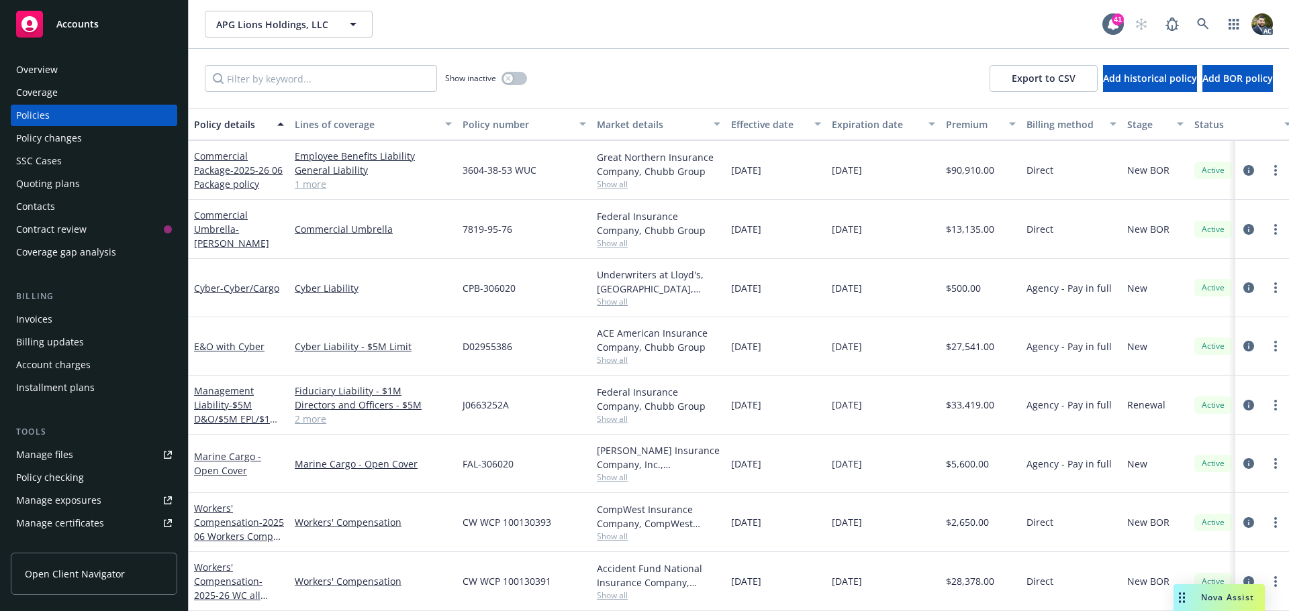
drag, startPoint x: 319, startPoint y: 413, endPoint x: 393, endPoint y: 430, distance: 76.4
click at [320, 413] on link "2 more" at bounding box center [373, 419] width 157 height 14
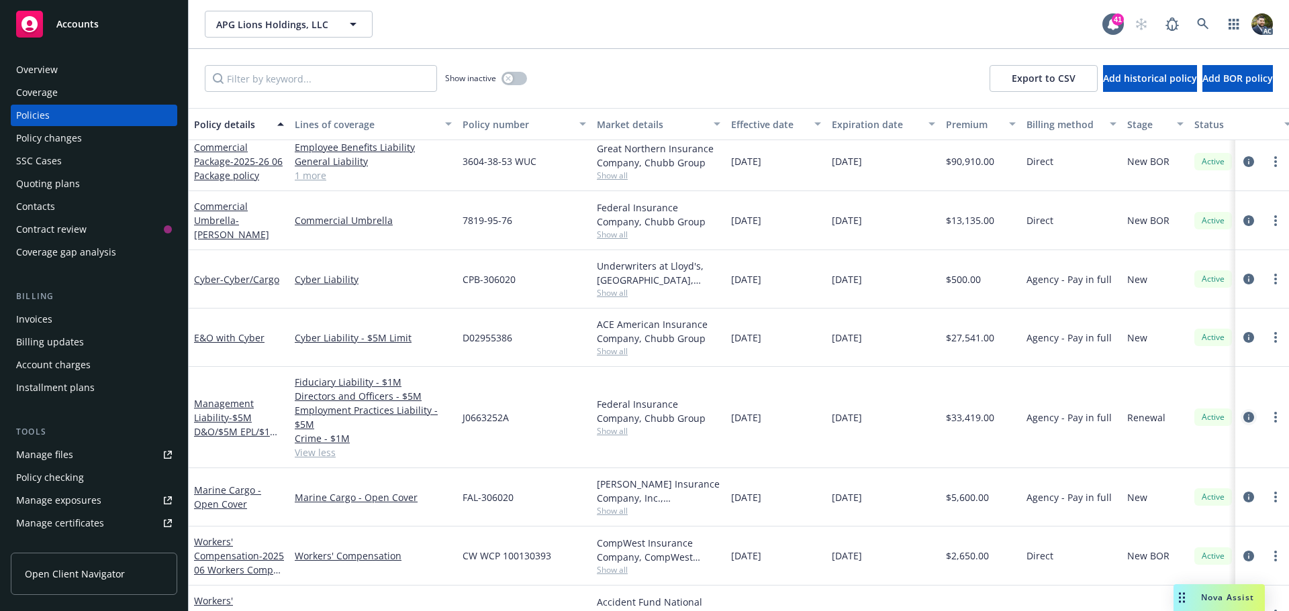
click at [1243, 419] on icon "circleInformation" at bounding box center [1248, 417] width 11 height 11
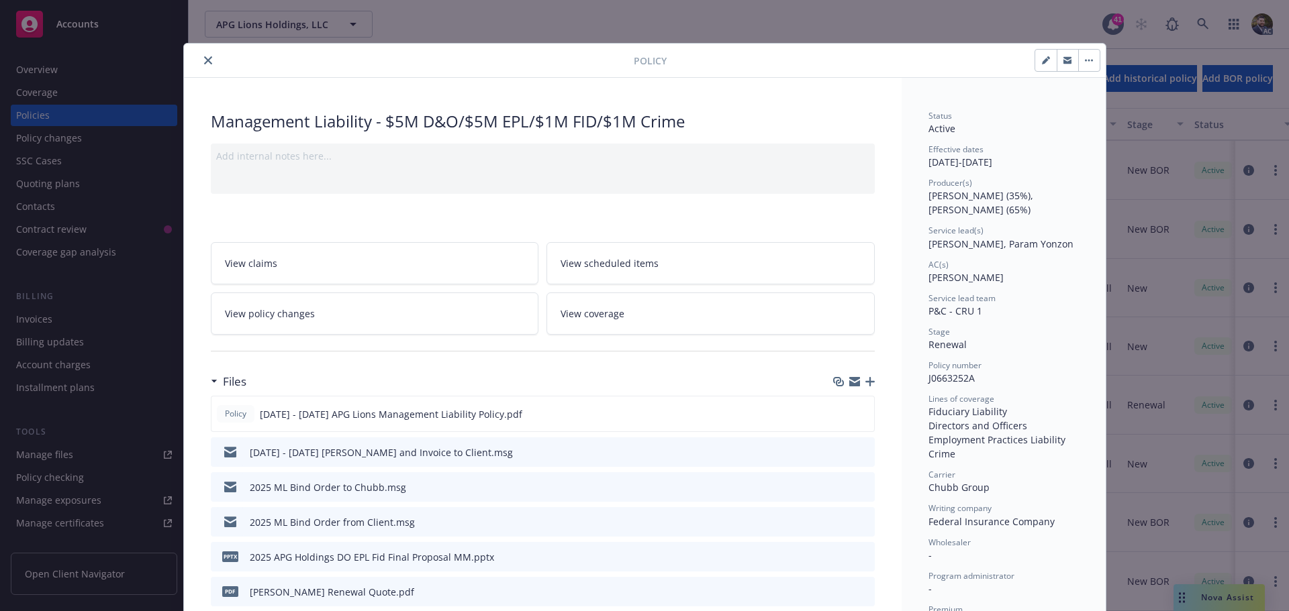
click at [207, 60] on button "close" at bounding box center [208, 60] width 16 height 16
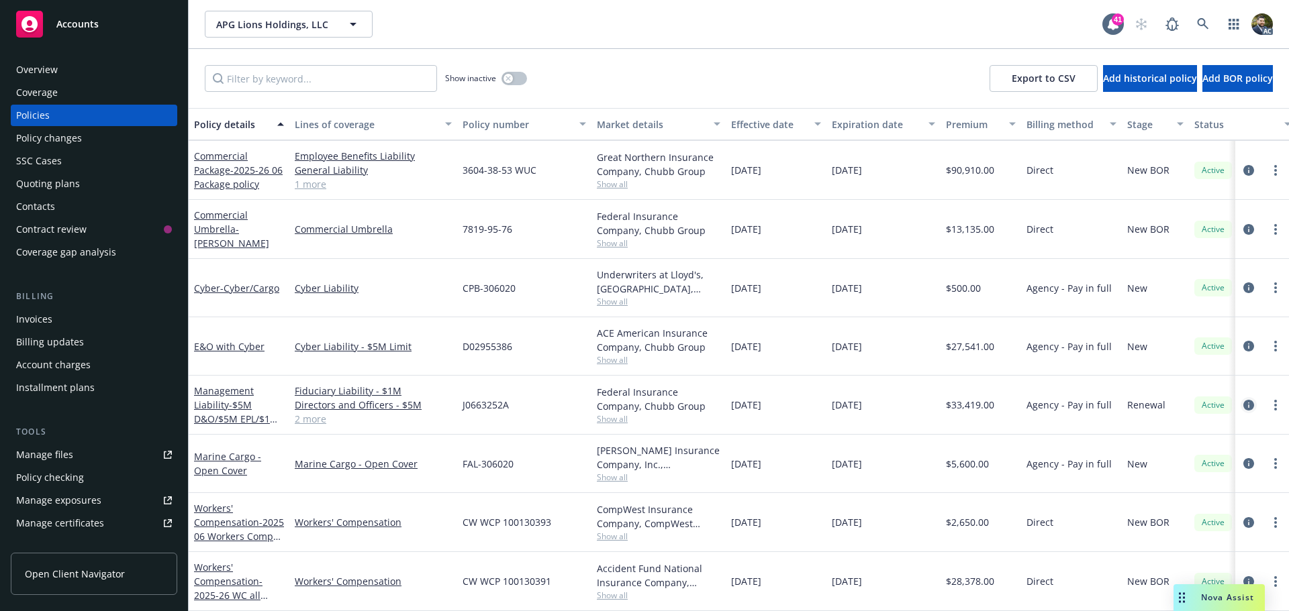
click at [1243, 400] on icon "circleInformation" at bounding box center [1248, 405] width 11 height 11
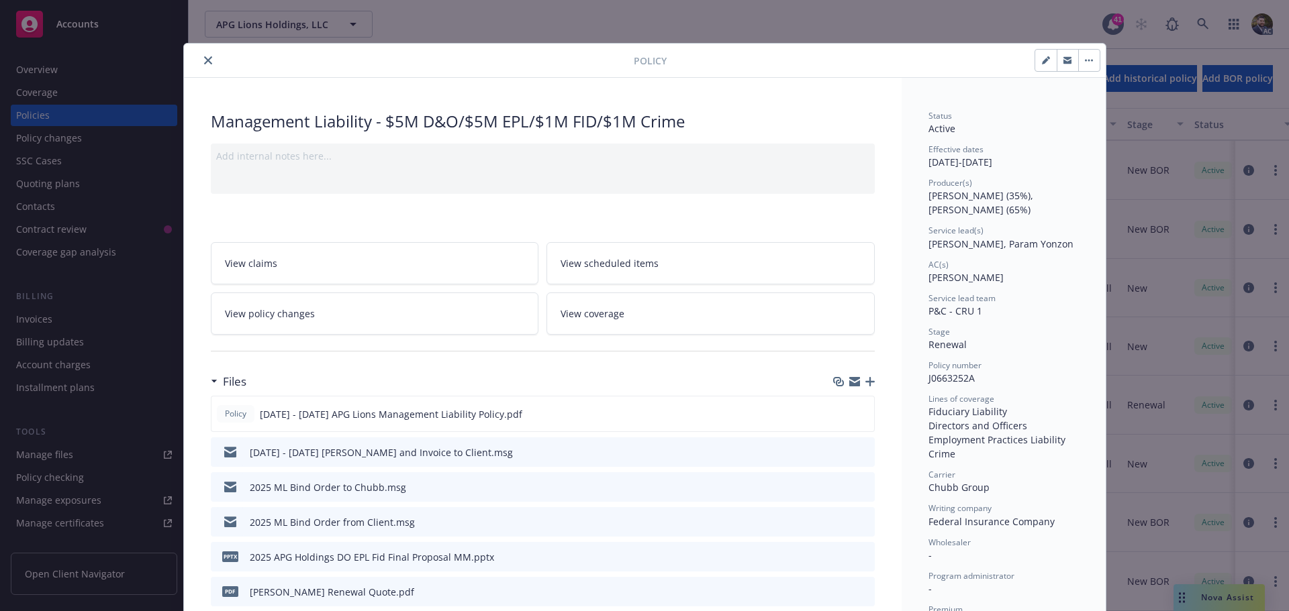
click at [206, 61] on icon "close" at bounding box center [208, 60] width 8 height 8
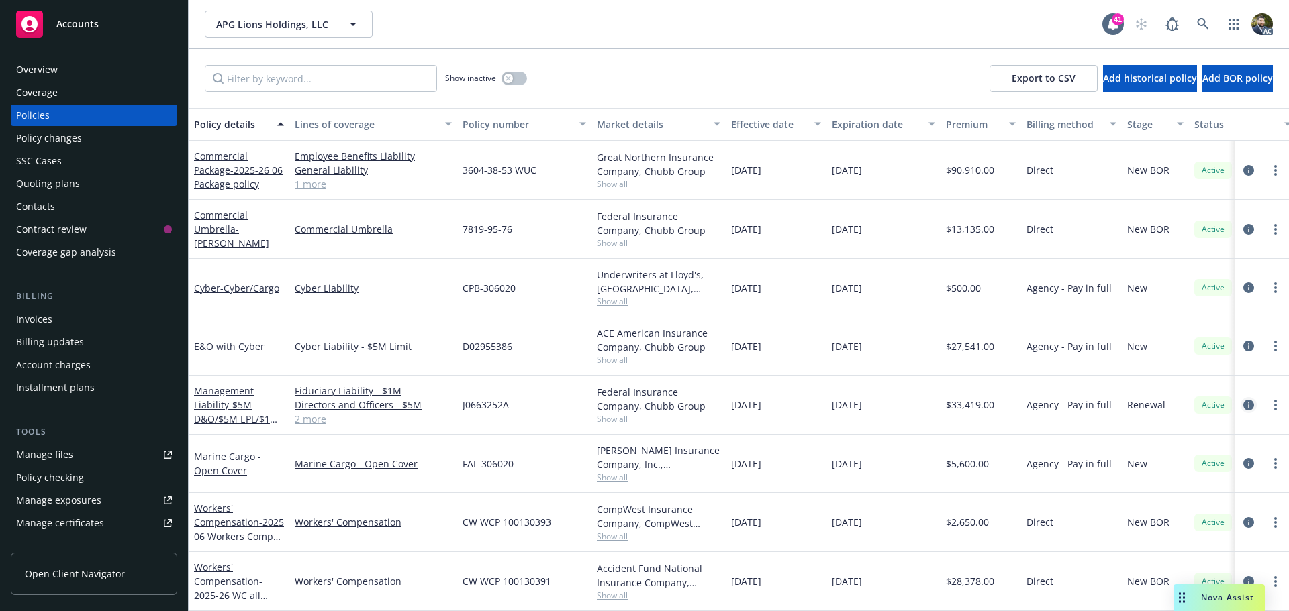
click at [1243, 400] on icon "circleInformation" at bounding box center [1248, 405] width 11 height 11
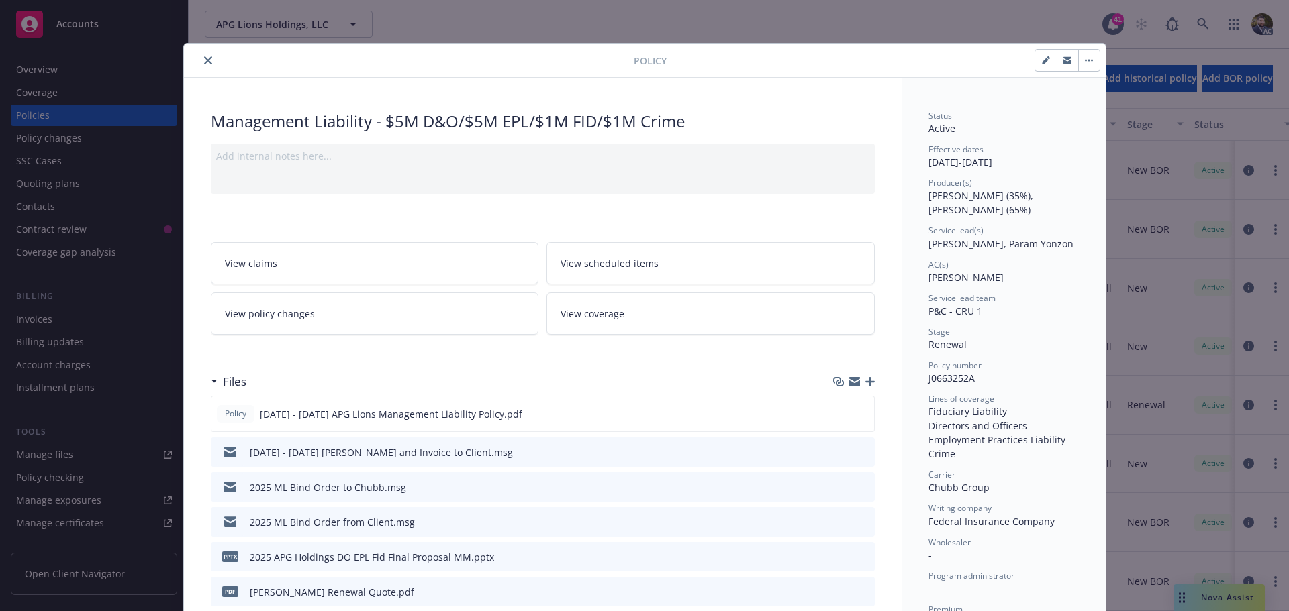
scroll to position [40, 0]
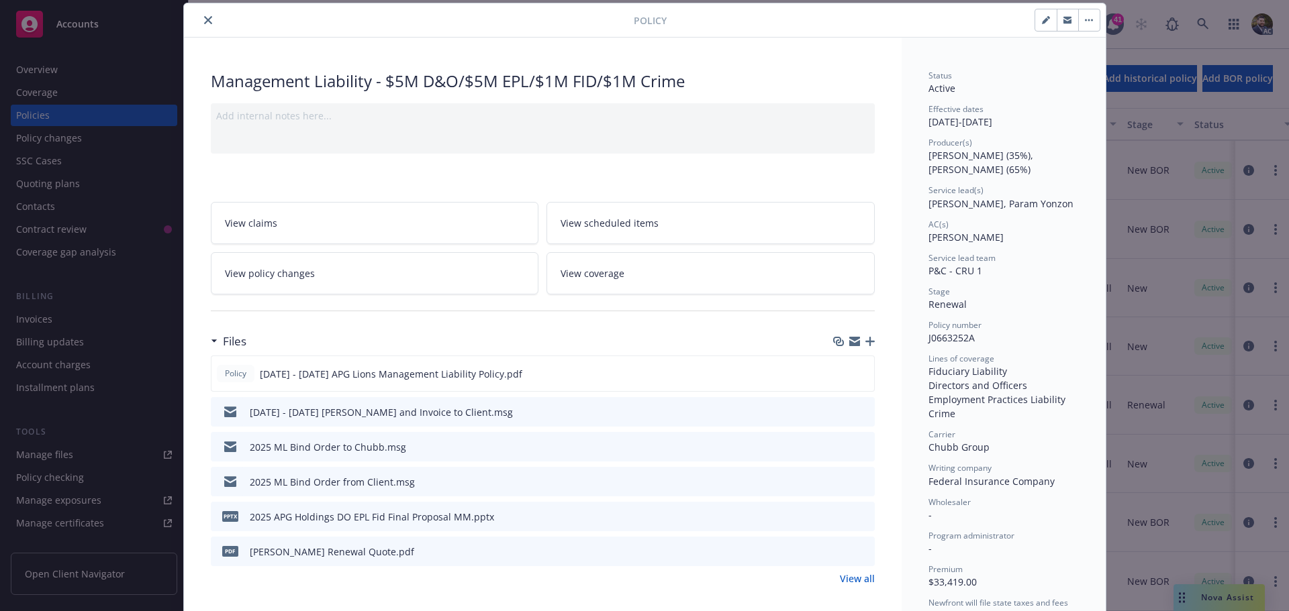
drag, startPoint x: 198, startPoint y: 13, endPoint x: 213, endPoint y: 28, distance: 20.4
click at [200, 16] on button "close" at bounding box center [208, 20] width 16 height 16
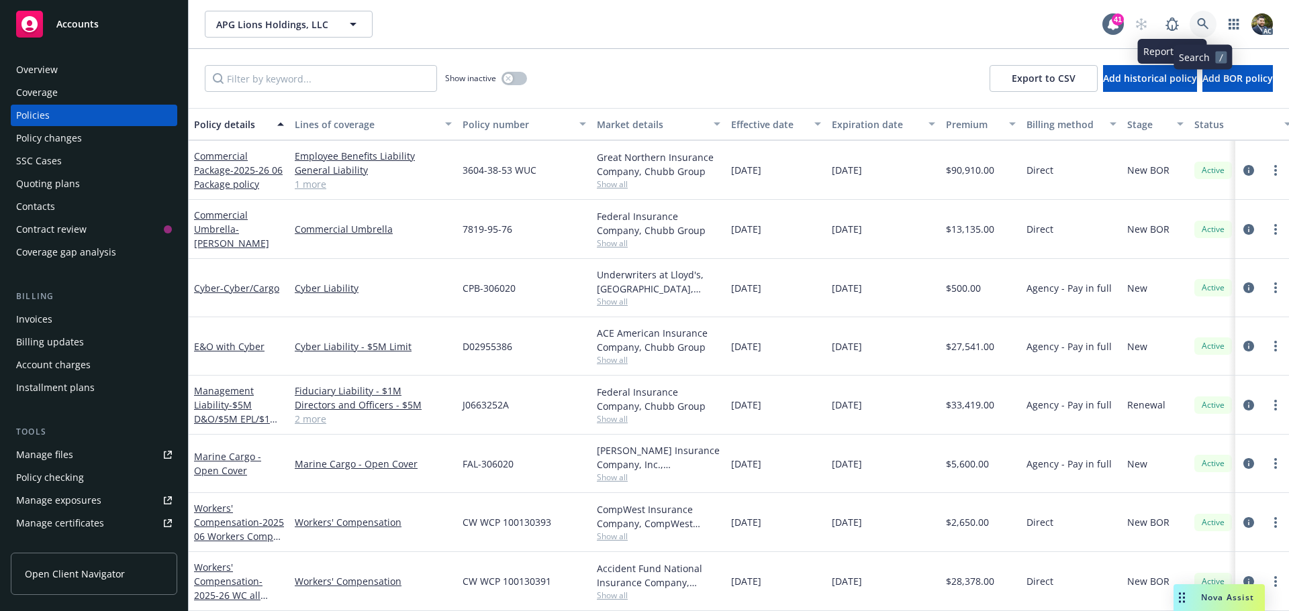
click at [1202, 19] on icon at bounding box center [1202, 23] width 11 height 11
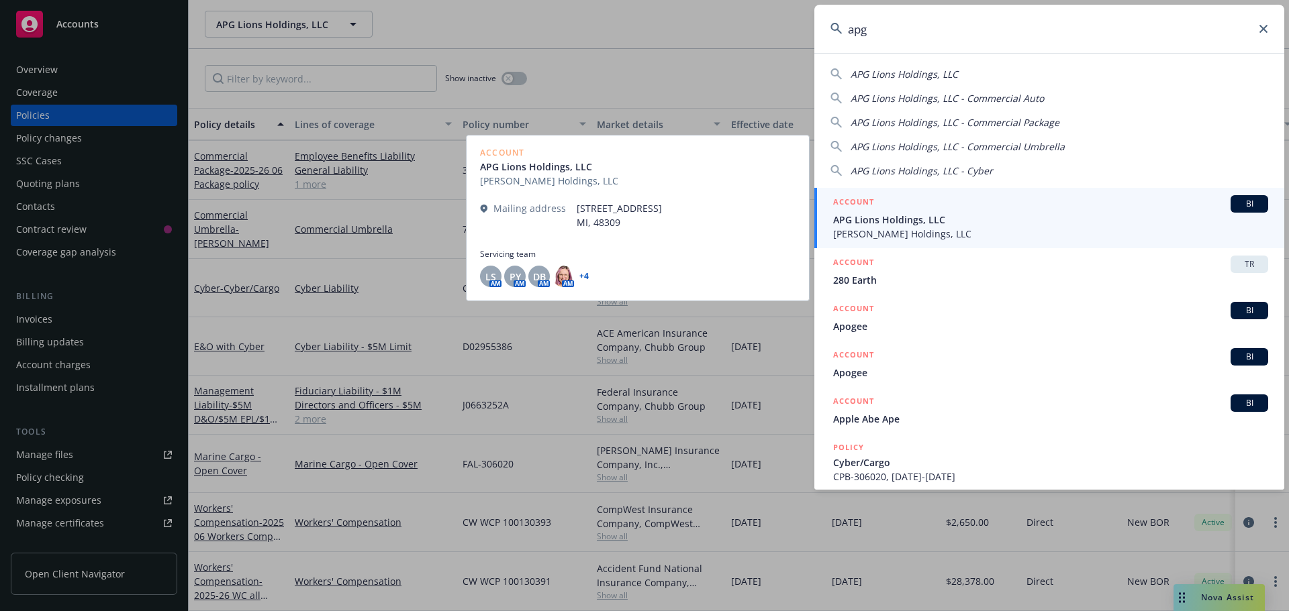
type input "apg"
click at [970, 223] on span "APG Lions Holdings, LLC" at bounding box center [1050, 220] width 435 height 14
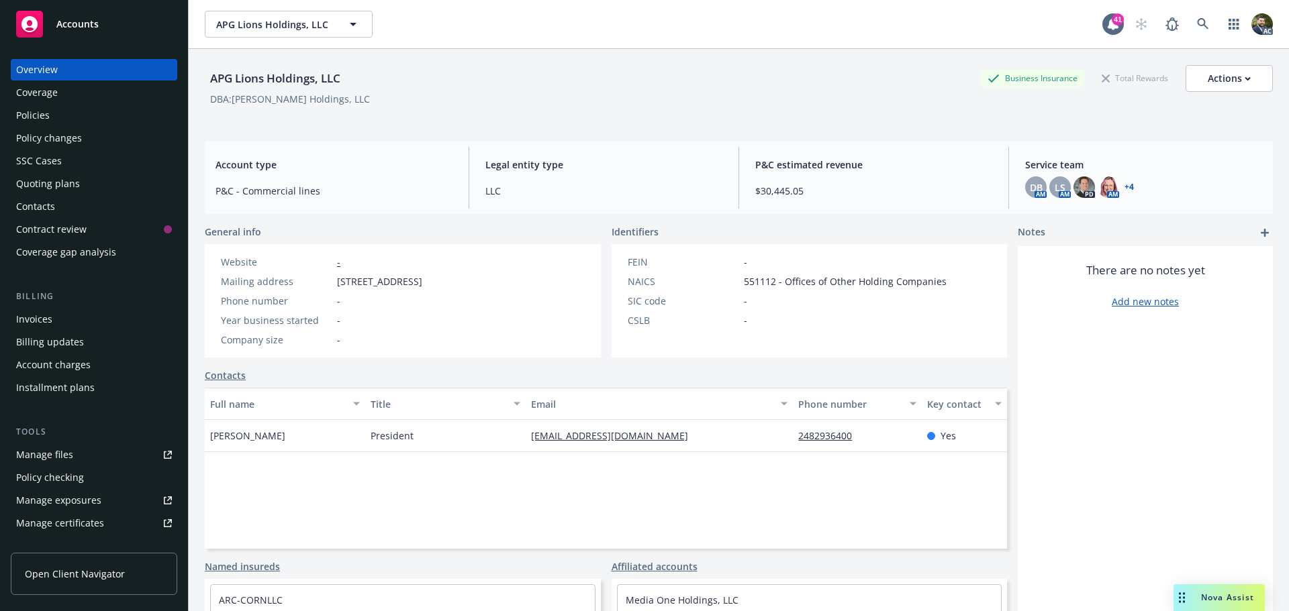
drag, startPoint x: 37, startPoint y: 117, endPoint x: 58, endPoint y: 132, distance: 26.4
click at [38, 117] on div "Policies" at bounding box center [33, 115] width 34 height 21
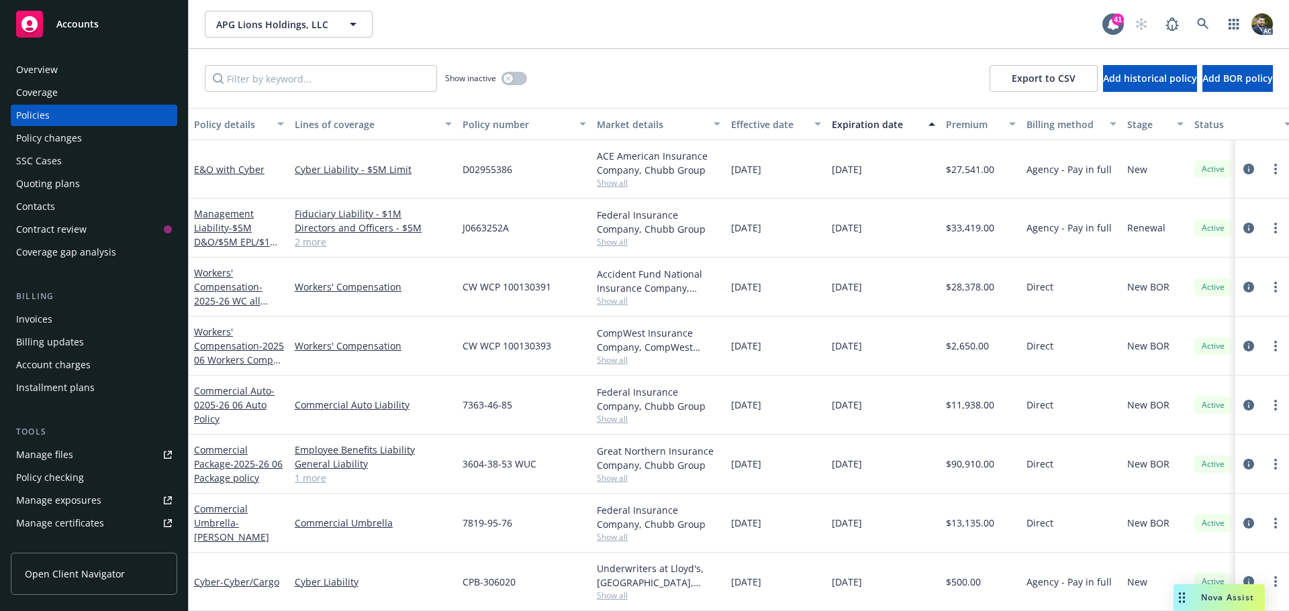
click at [236, 121] on div "Policy details" at bounding box center [231, 124] width 75 height 14
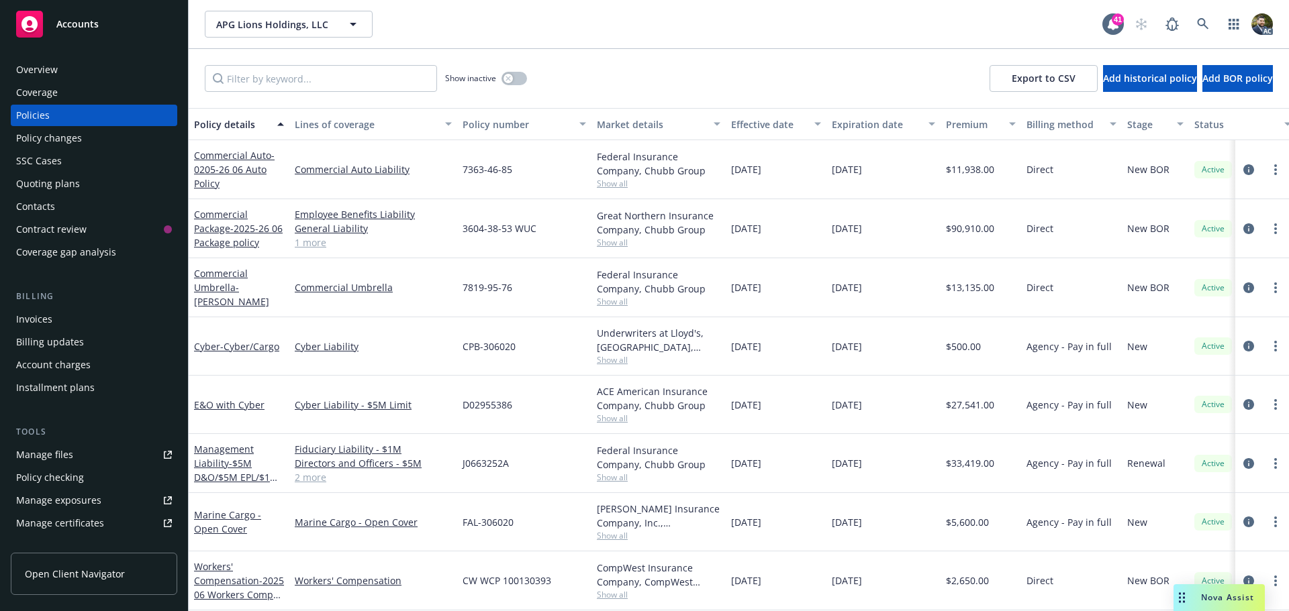
click at [311, 244] on link "1 more" at bounding box center [373, 243] width 157 height 14
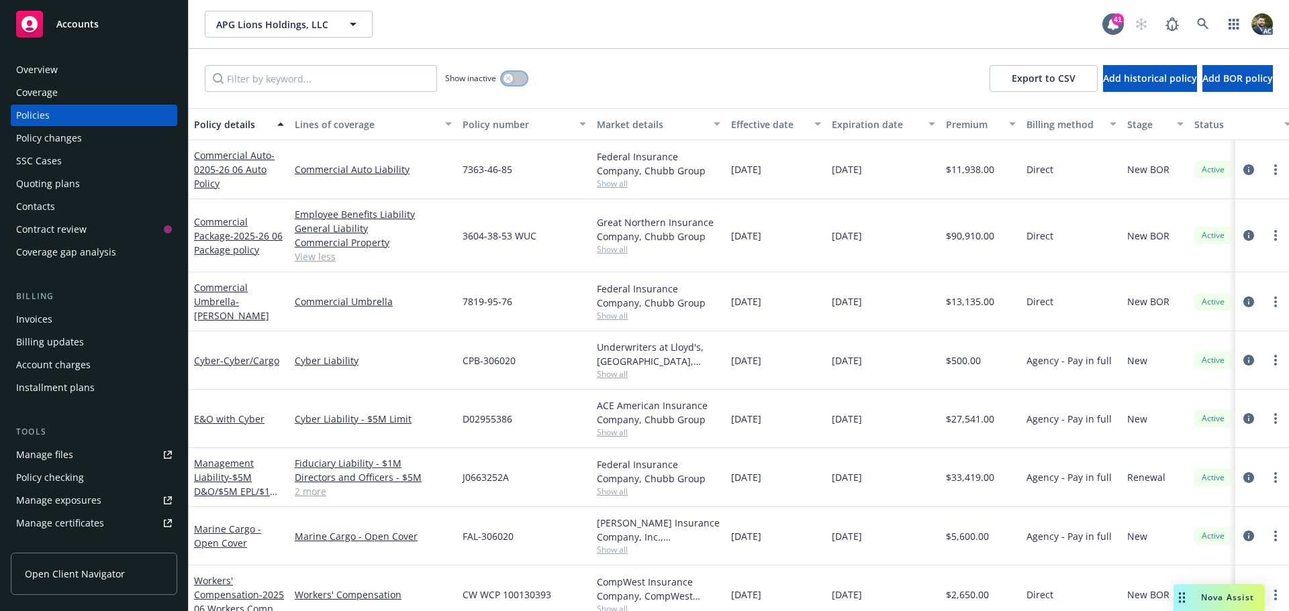
click at [515, 81] on button "button" at bounding box center [514, 78] width 26 height 13
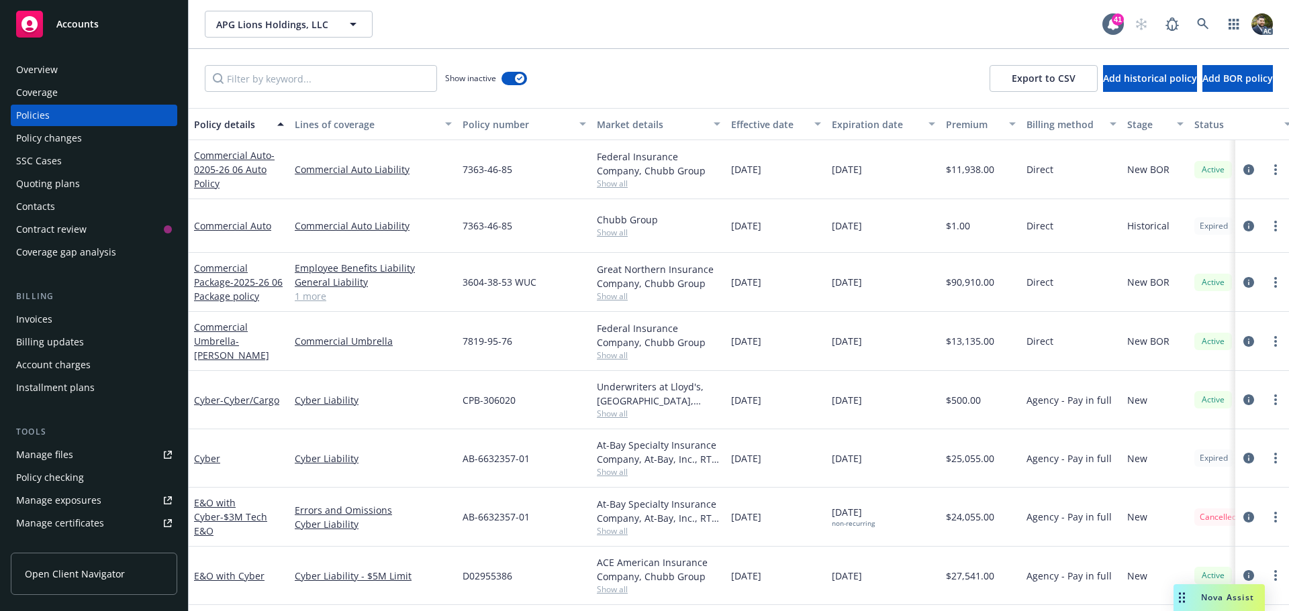
click at [240, 122] on div "Policy details" at bounding box center [231, 124] width 75 height 14
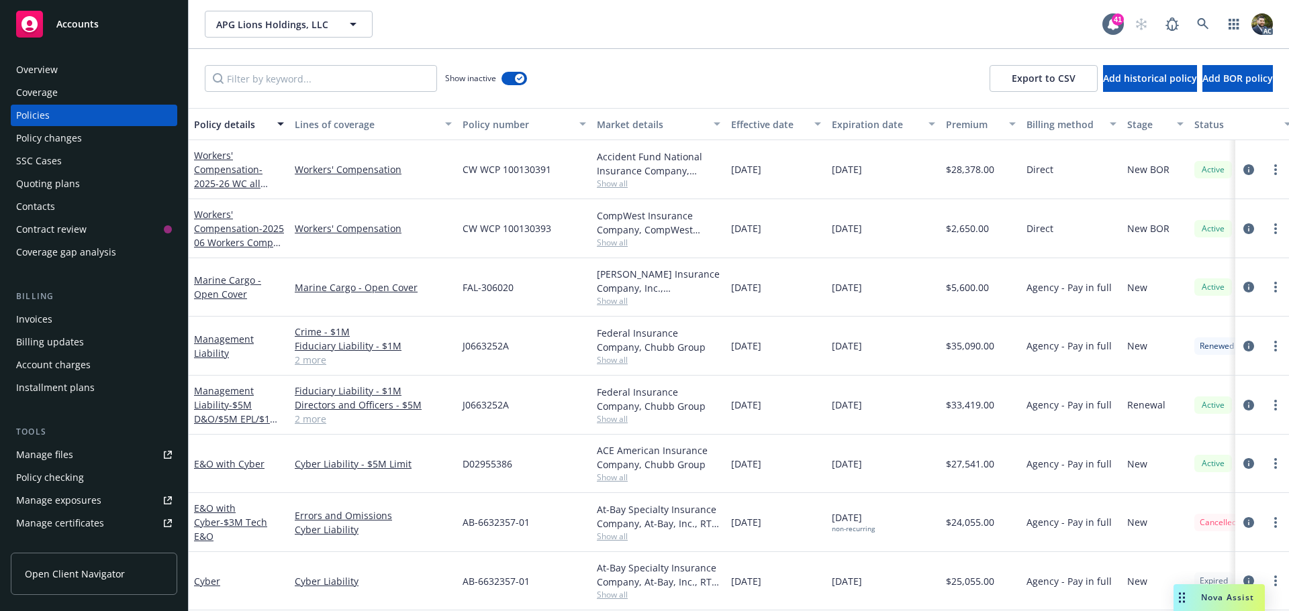
click at [232, 119] on div "Policy details" at bounding box center [231, 124] width 75 height 14
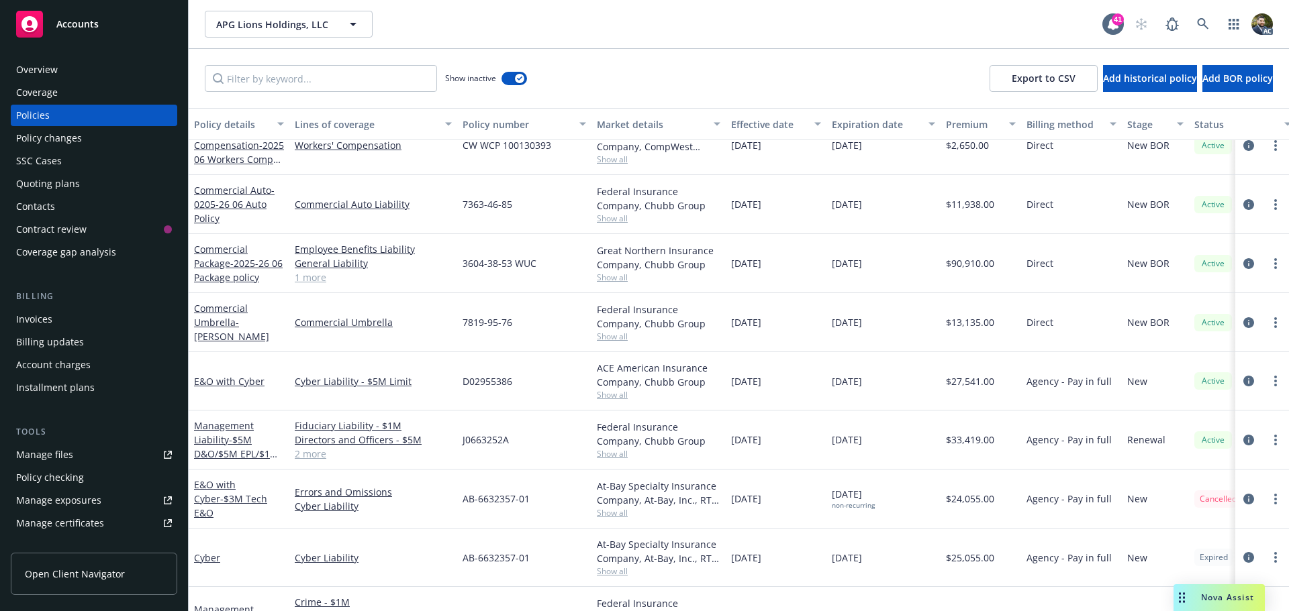
scroll to position [283, 0]
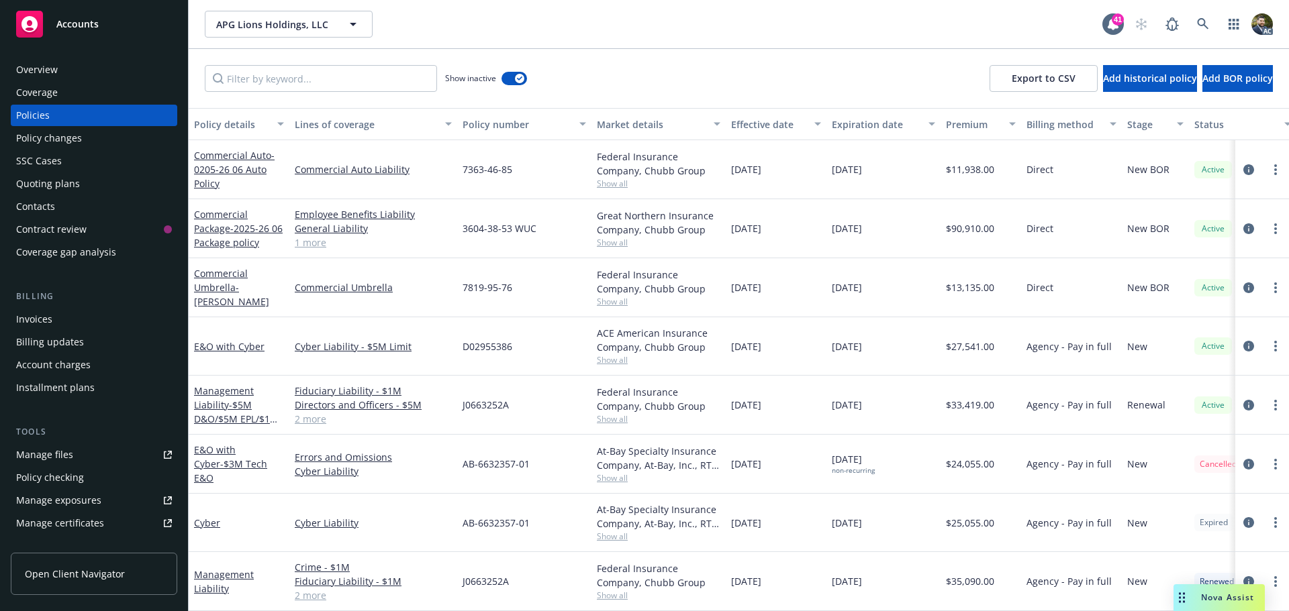
click at [313, 589] on link "2 more" at bounding box center [373, 596] width 157 height 14
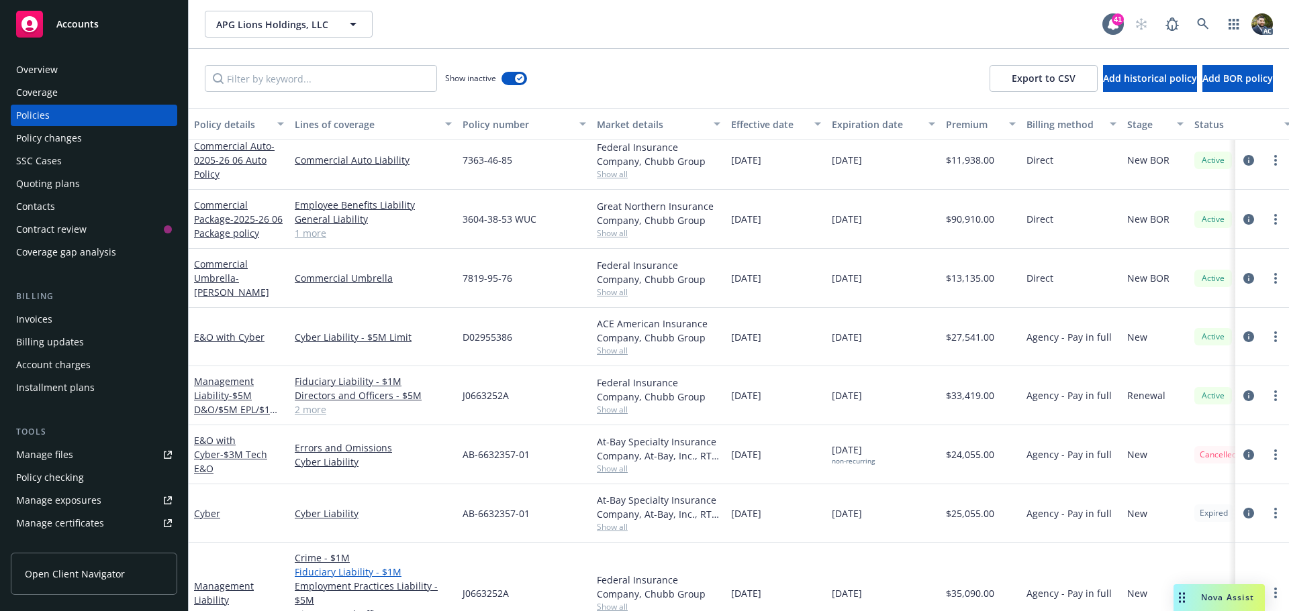
scroll to position [320, 0]
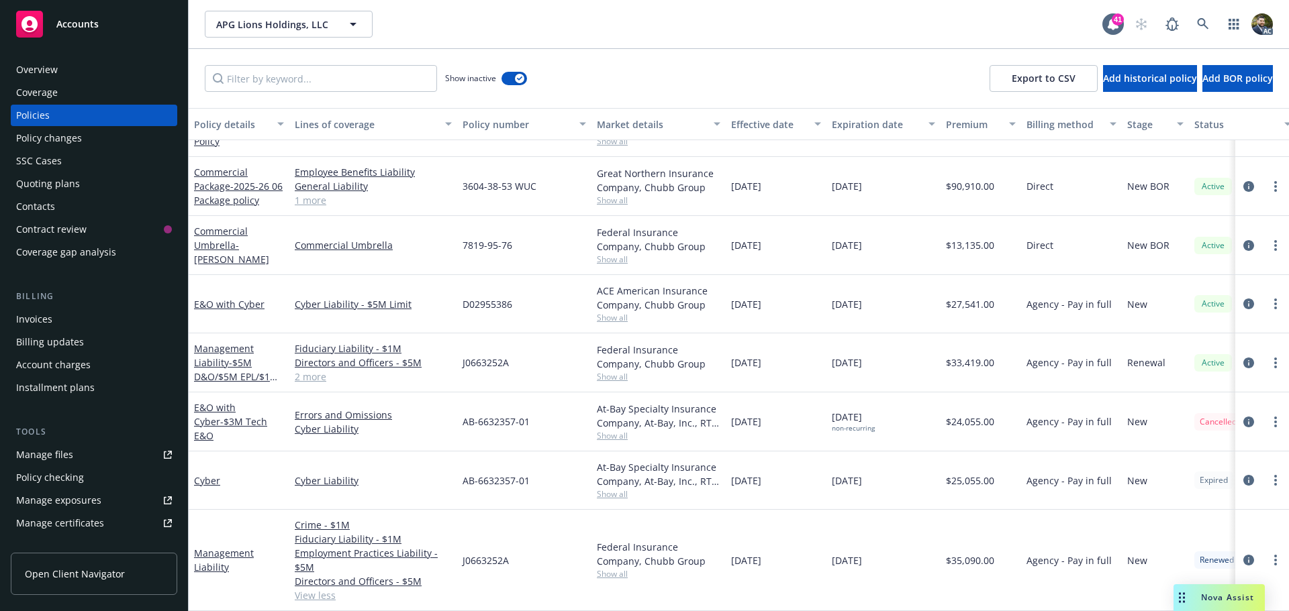
click at [311, 376] on link "2 more" at bounding box center [373, 377] width 157 height 14
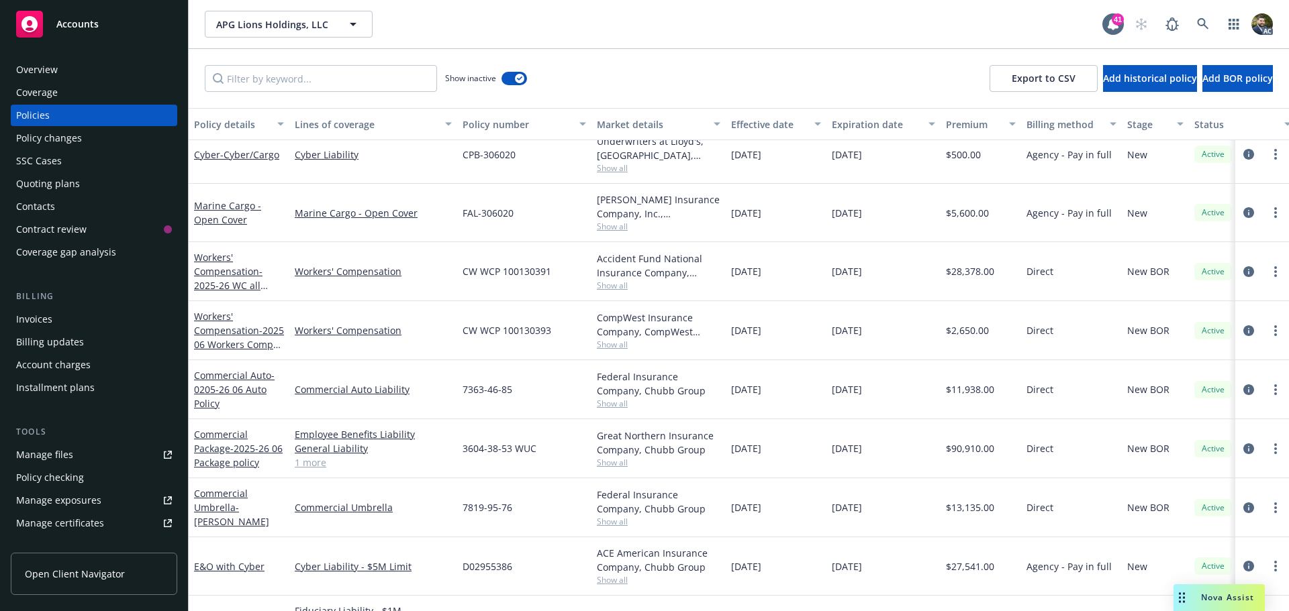
scroll to position [0, 0]
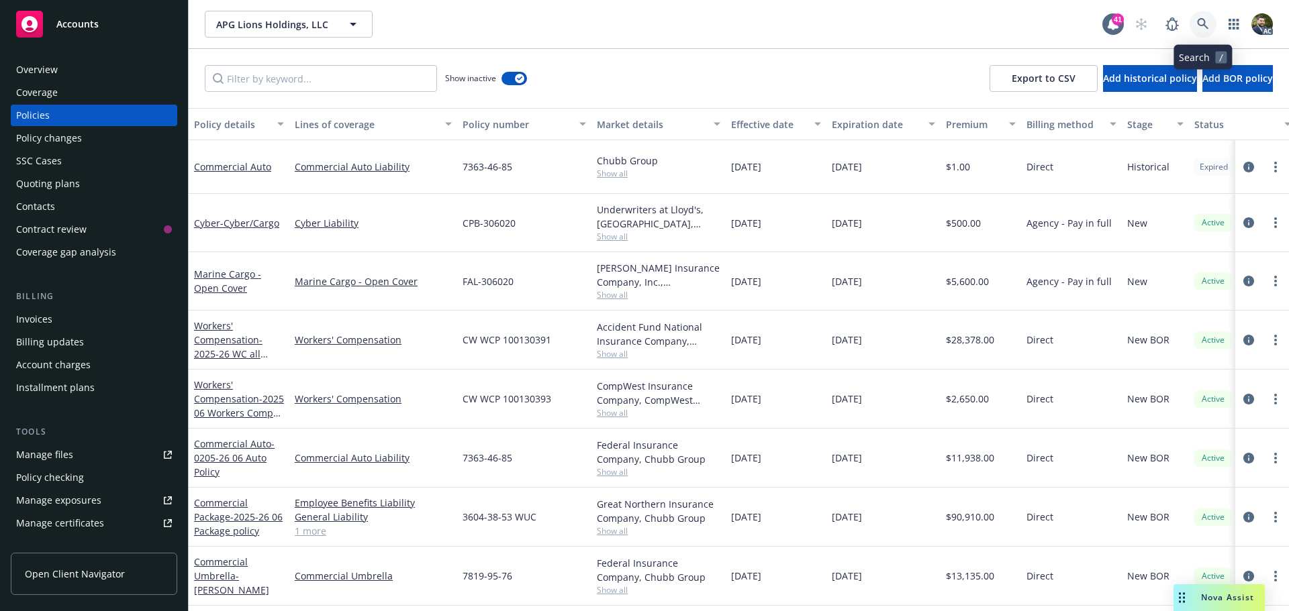
click at [1201, 20] on icon at bounding box center [1203, 24] width 12 height 12
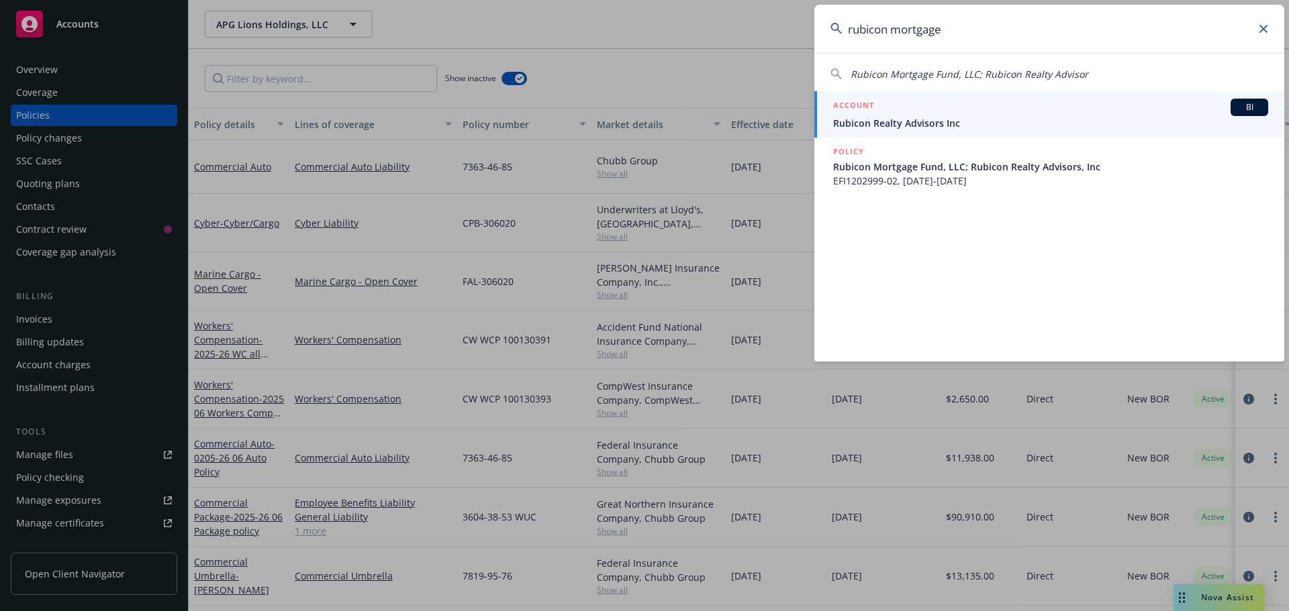
click at [930, 70] on span "Rubicon Mortgage Fund, LLC; Rubicon Realty Advisor" at bounding box center [969, 74] width 238 height 13
type input "Rubicon Mortgage Fund, LLC; Rubicon Realty Advisor"
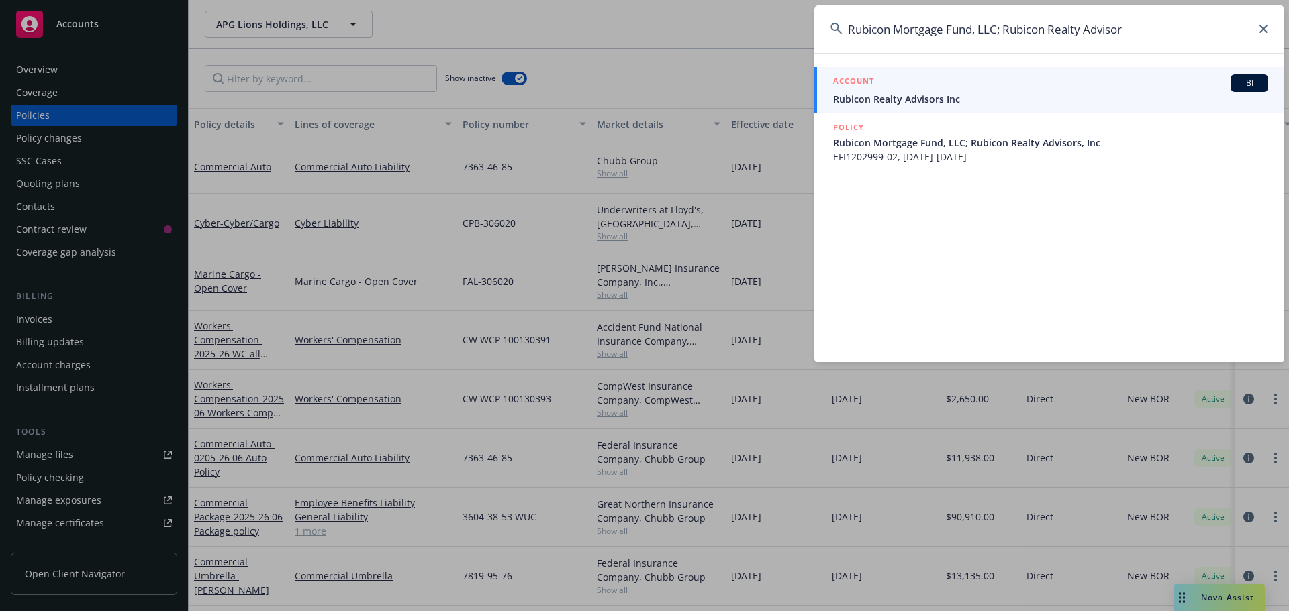
click at [919, 89] on div "ACCOUNT BI" at bounding box center [1050, 82] width 435 height 17
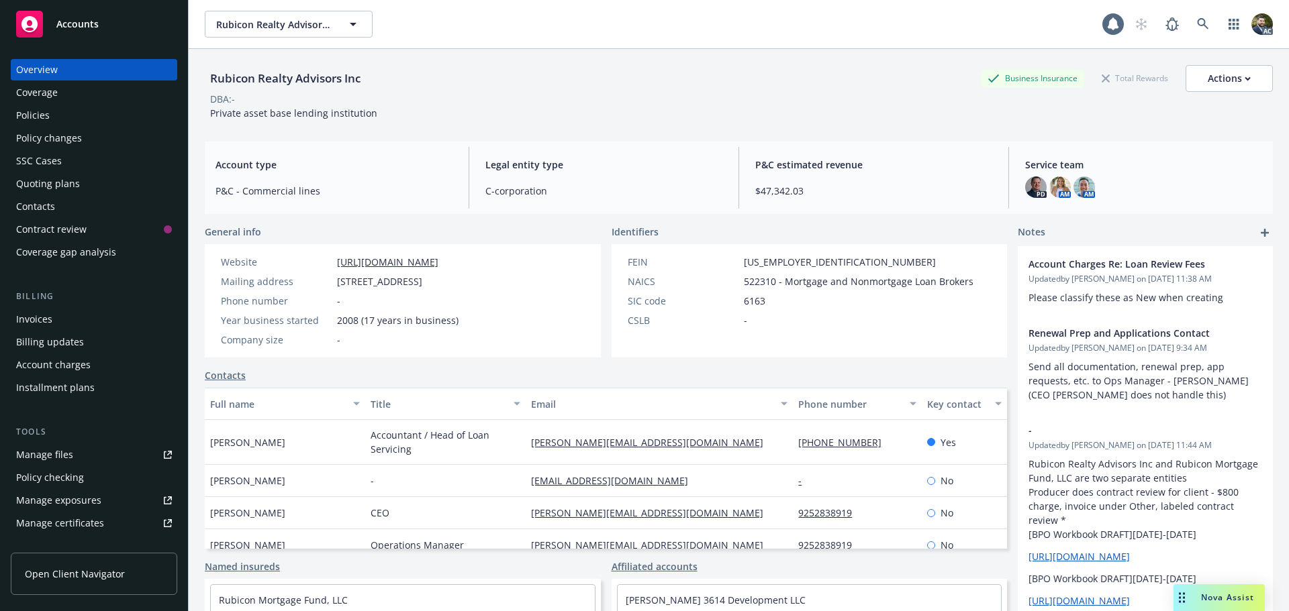
click at [68, 121] on div "Policies" at bounding box center [94, 115] width 156 height 21
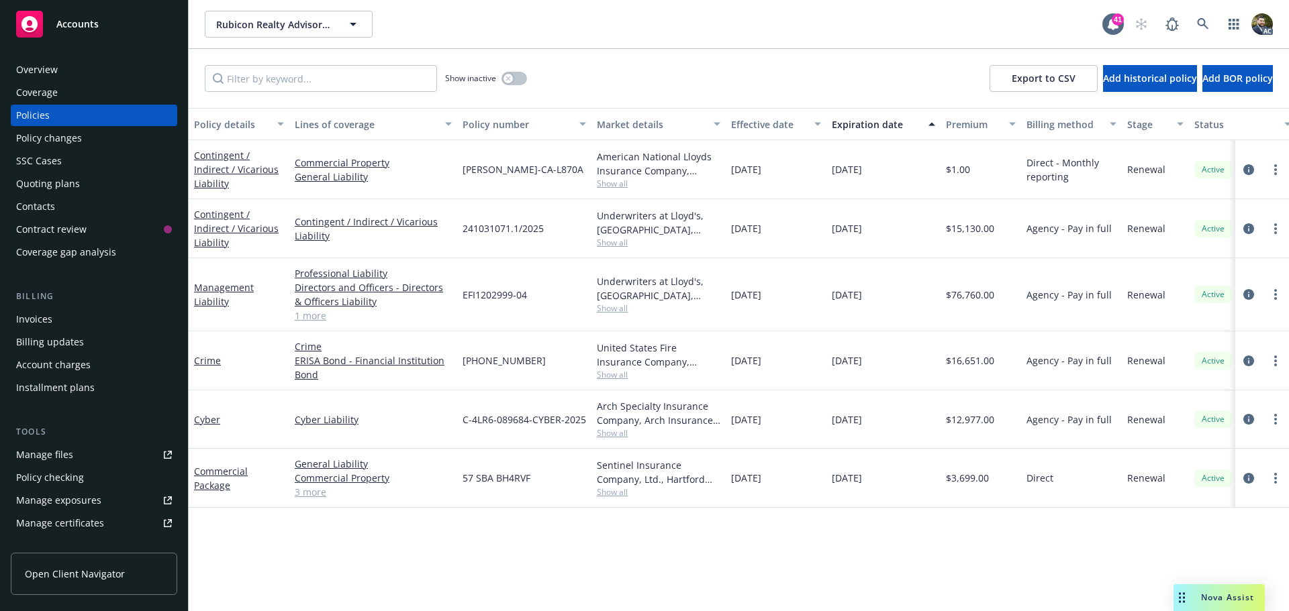
click at [237, 117] on div "Policy details" at bounding box center [231, 124] width 75 height 14
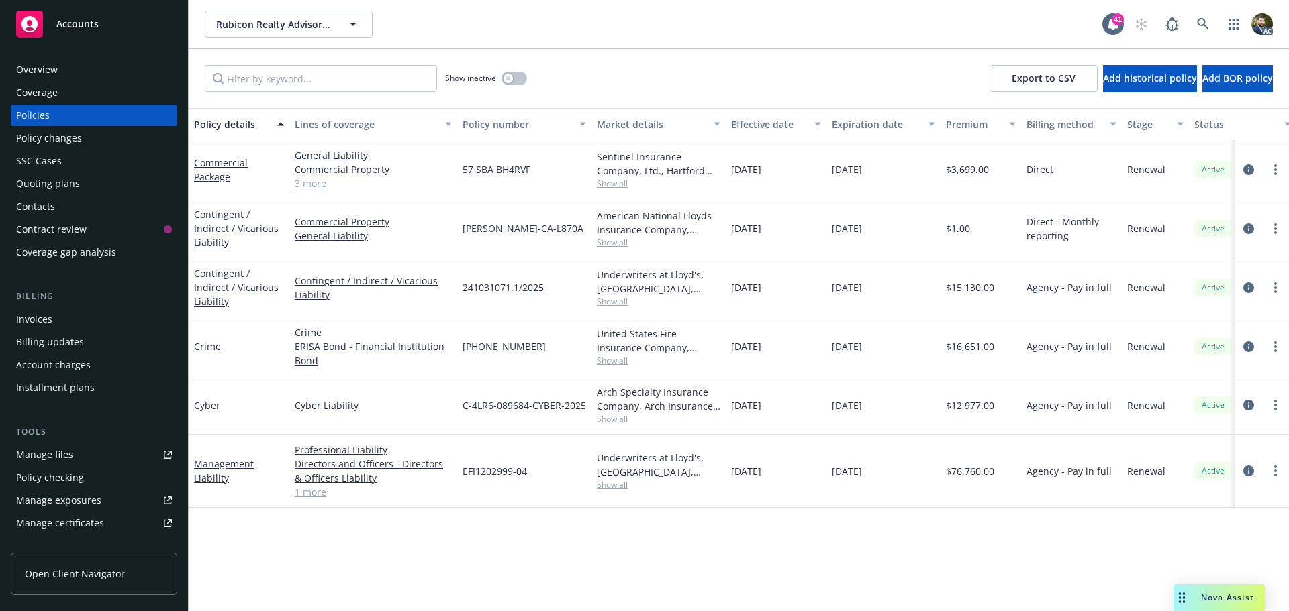
click at [308, 187] on link "3 more" at bounding box center [373, 184] width 157 height 14
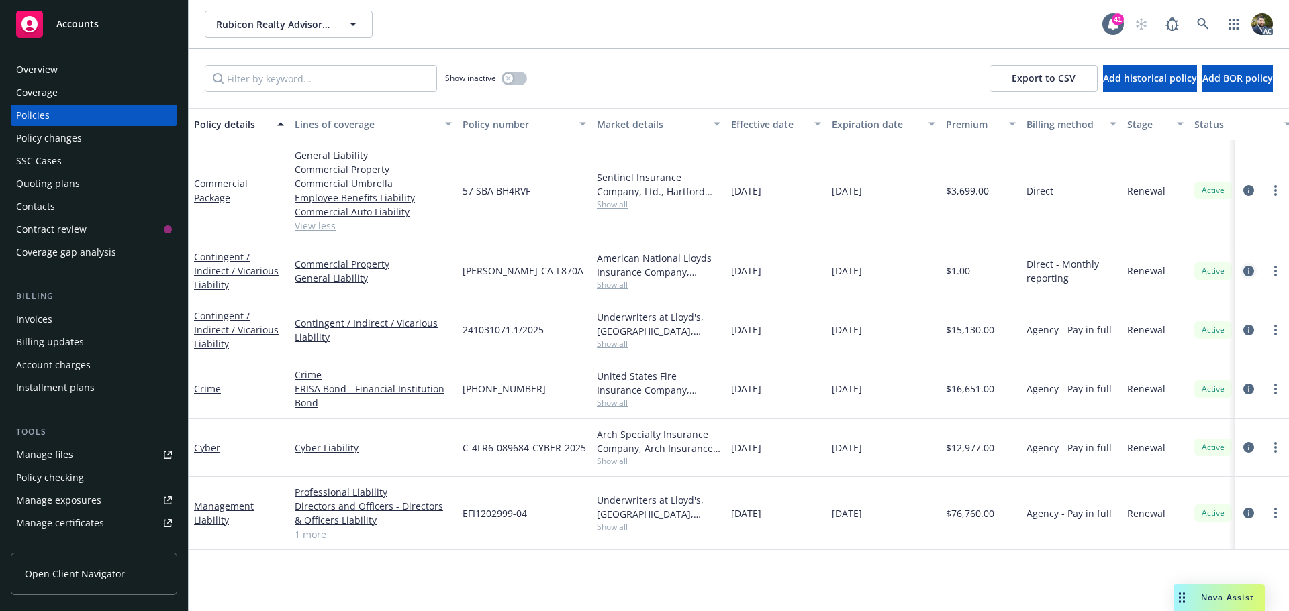
click at [1252, 270] on icon "circleInformation" at bounding box center [1248, 271] width 11 height 11
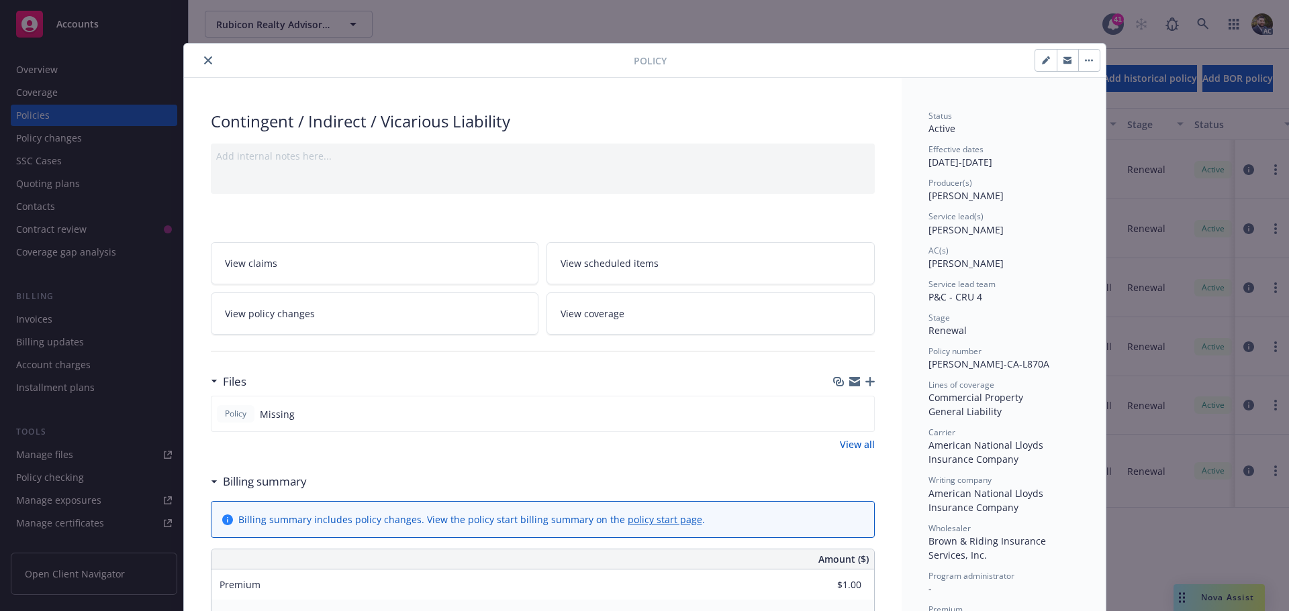
click at [207, 66] on button "close" at bounding box center [208, 60] width 16 height 16
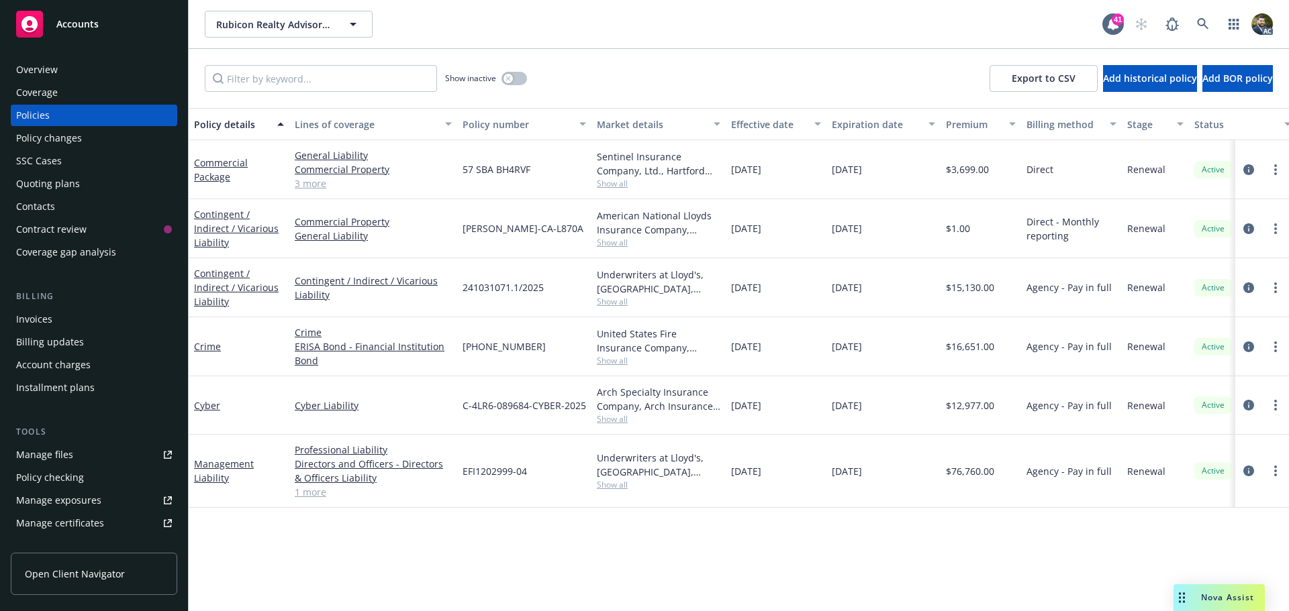
click at [307, 183] on link "3 more" at bounding box center [373, 184] width 157 height 14
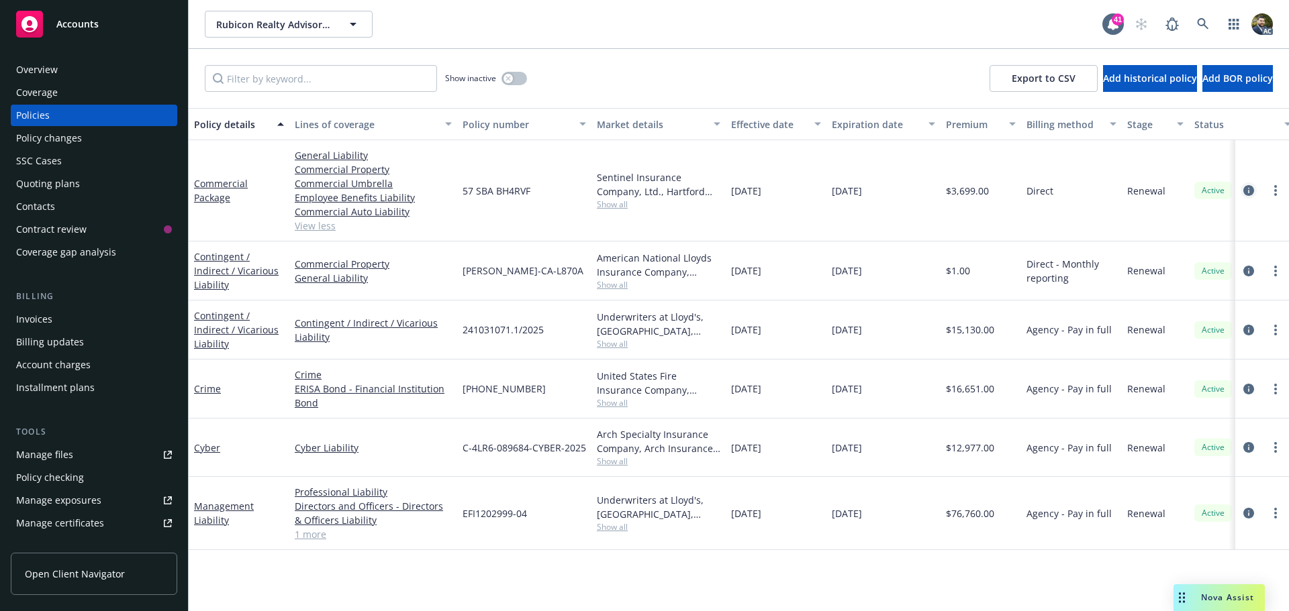
click at [1249, 189] on icon "circleInformation" at bounding box center [1248, 190] width 11 height 11
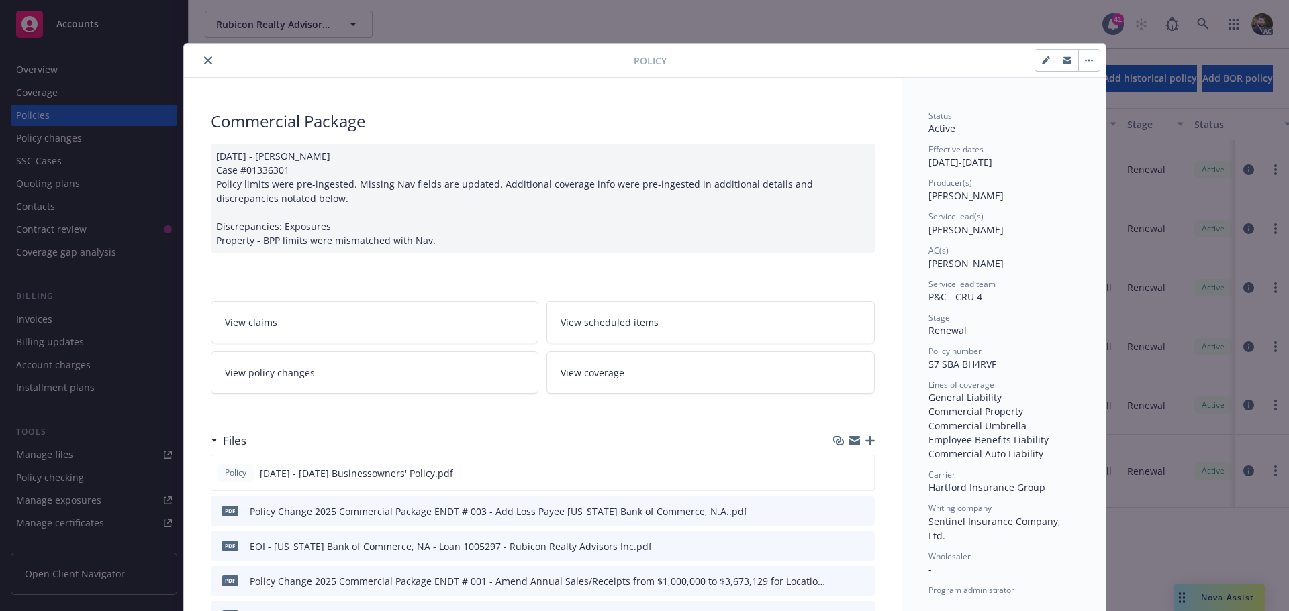
click at [204, 58] on icon "close" at bounding box center [208, 60] width 8 height 8
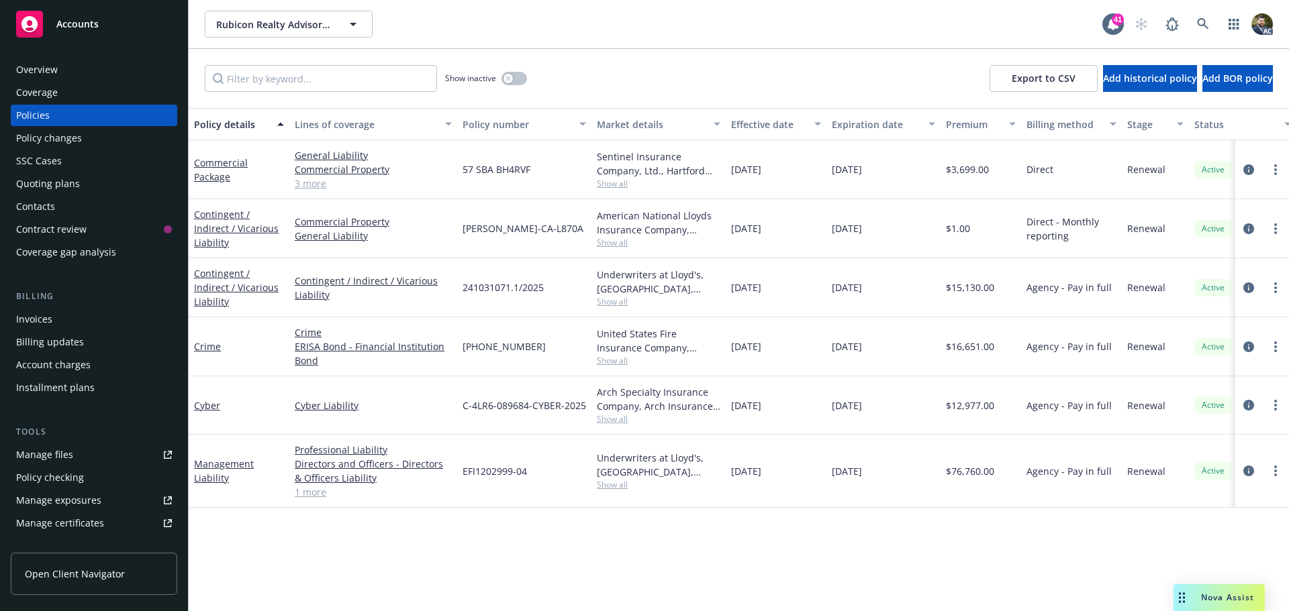
click at [318, 495] on link "1 more" at bounding box center [373, 492] width 157 height 14
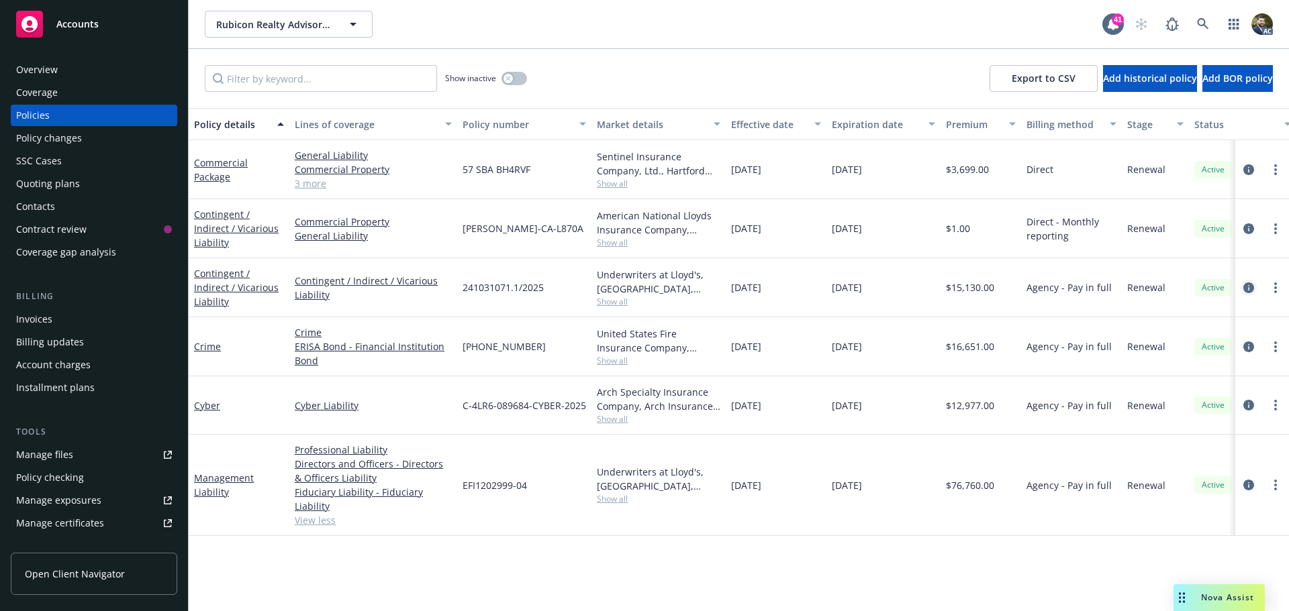
click at [1248, 287] on icon "circleInformation" at bounding box center [1248, 288] width 11 height 11
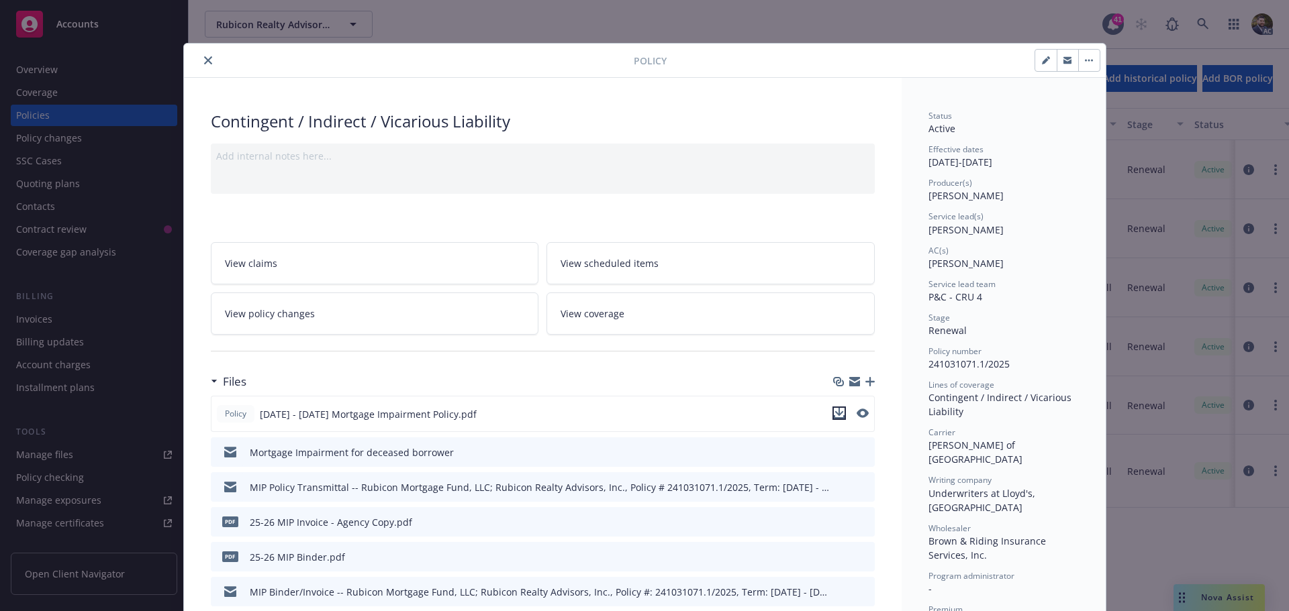
click at [834, 413] on icon "download file" at bounding box center [839, 413] width 11 height 11
click at [204, 58] on icon "close" at bounding box center [208, 60] width 8 height 8
